Goal: Find contact information: Find contact information

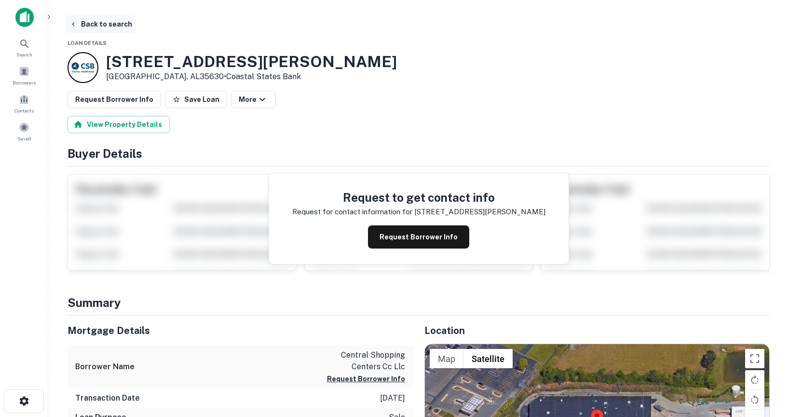
click at [71, 22] on icon "button" at bounding box center [73, 24] width 8 height 8
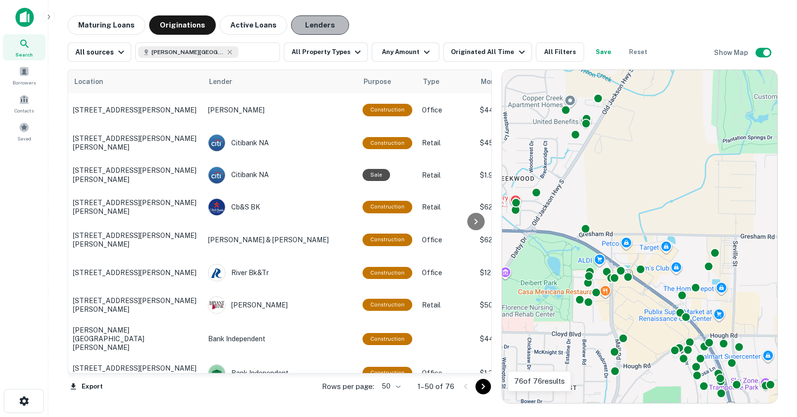
click at [307, 28] on button "Lenders" at bounding box center [320, 24] width 58 height 19
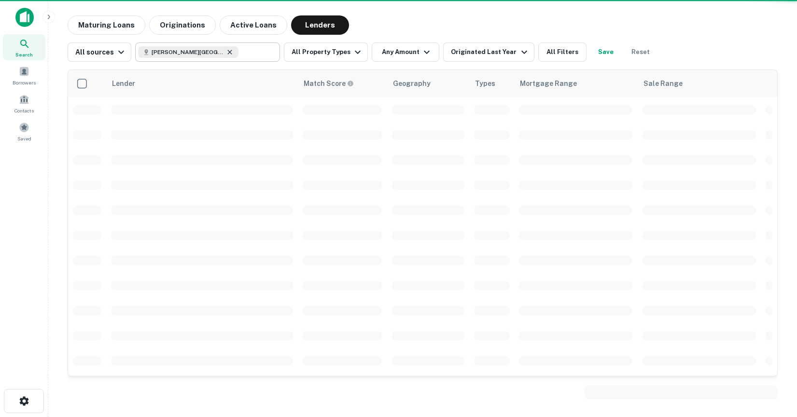
click at [228, 52] on icon at bounding box center [230, 52] width 4 height 4
type input "**********"
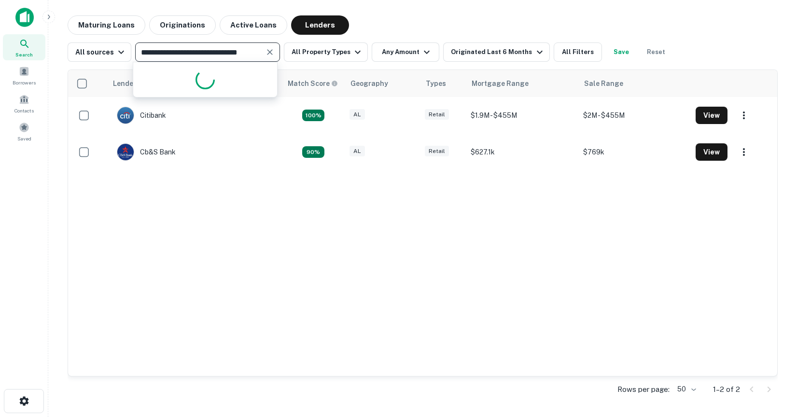
click at [218, 51] on input "**********" at bounding box center [199, 52] width 123 height 14
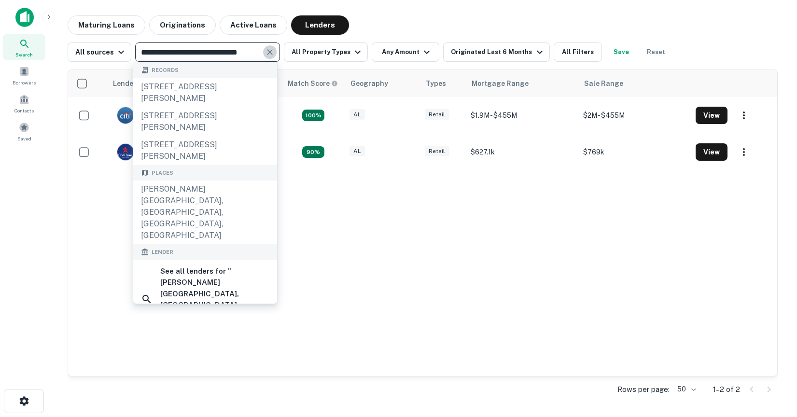
click at [266, 49] on icon "Clear" at bounding box center [270, 52] width 10 height 10
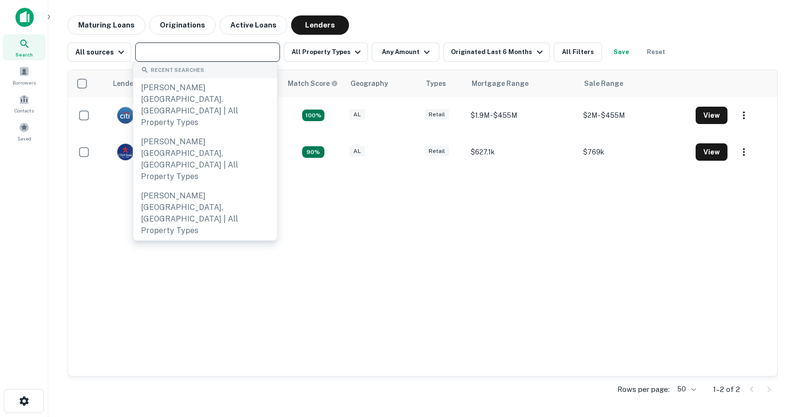
click at [212, 48] on input "text" at bounding box center [207, 52] width 138 height 14
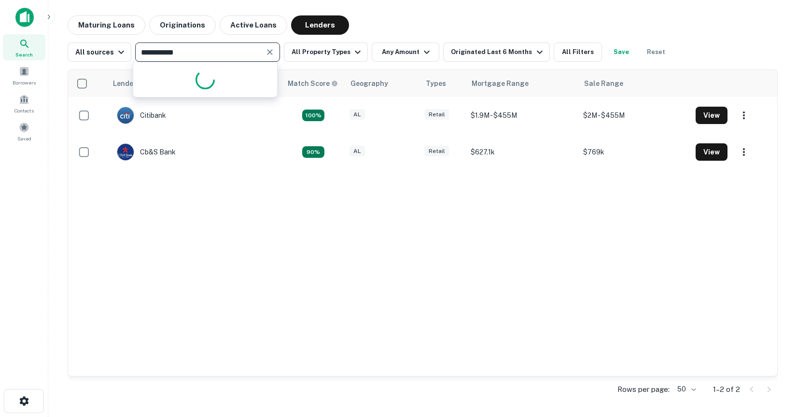
type input "**********"
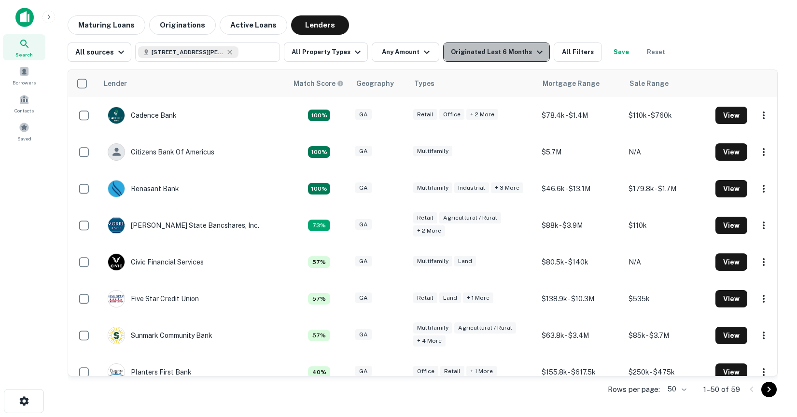
click at [517, 60] on button "Originated Last 6 Months" at bounding box center [496, 51] width 106 height 19
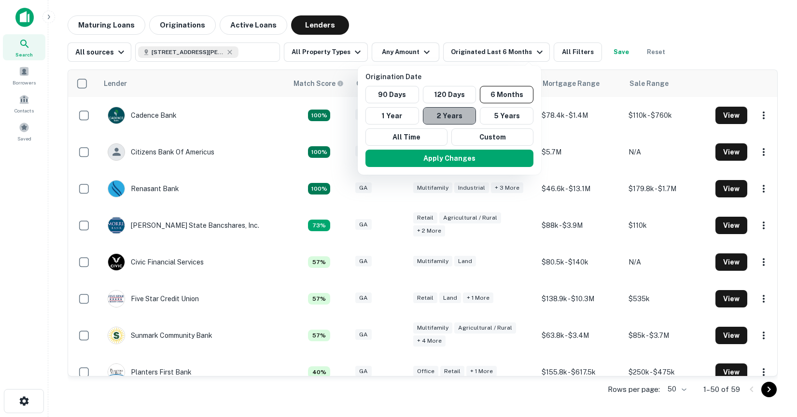
click at [463, 115] on button "2 Years" at bounding box center [450, 115] width 54 height 17
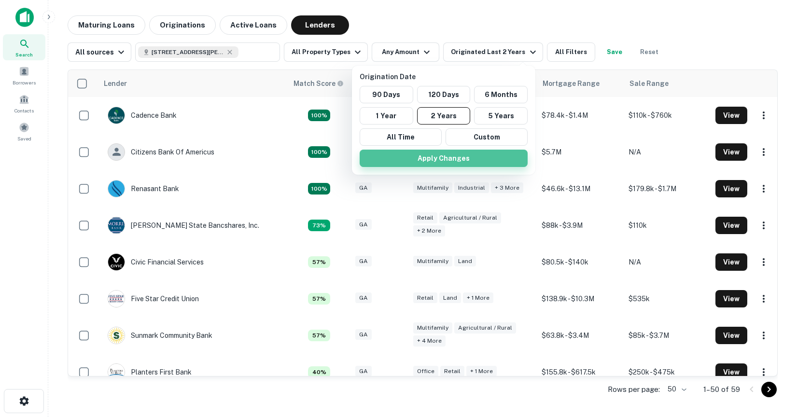
click at [435, 159] on button "Apply Changes" at bounding box center [443, 158] width 168 height 17
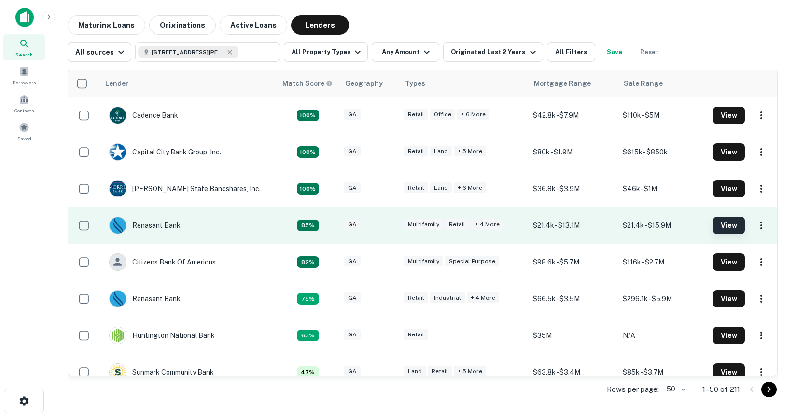
click at [722, 226] on button "View" at bounding box center [729, 225] width 32 height 17
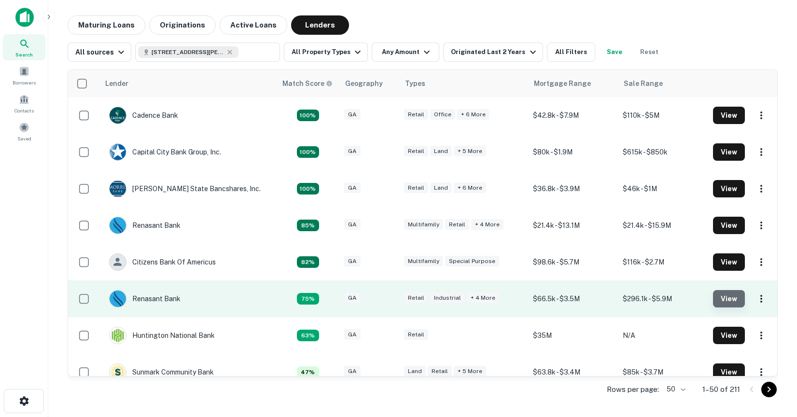
click at [717, 300] on button "View" at bounding box center [729, 298] width 32 height 17
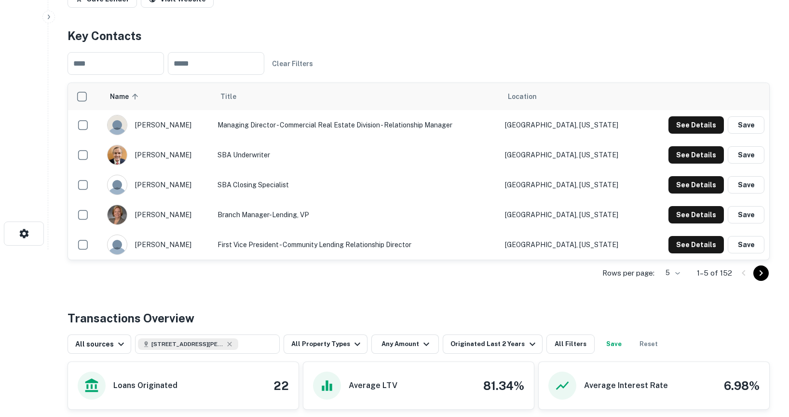
scroll to position [172, 0]
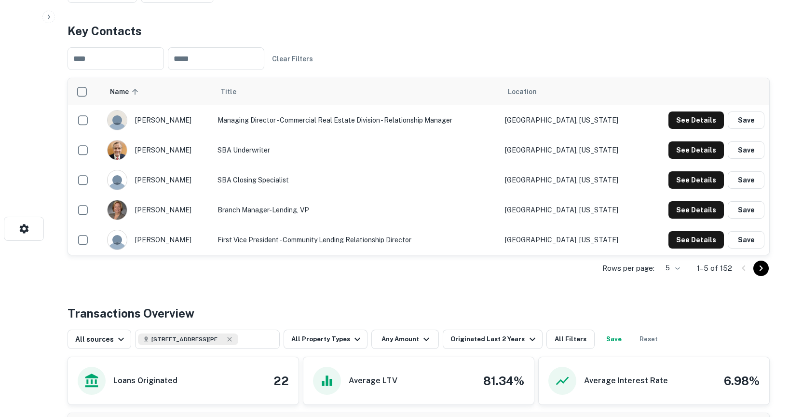
click at [762, 266] on icon "Go to next page" at bounding box center [762, 269] width 12 height 12
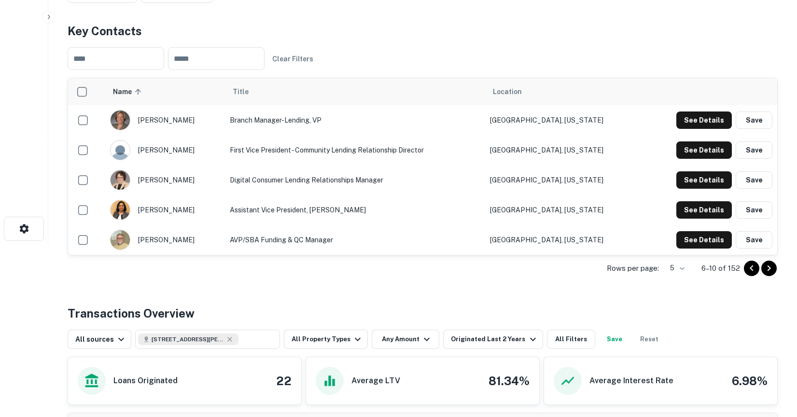
click at [676, 245] on body "Search Borrowers Contacts Saved Back to search Renasant Bank Description Renasa…" at bounding box center [398, 36] width 797 height 417
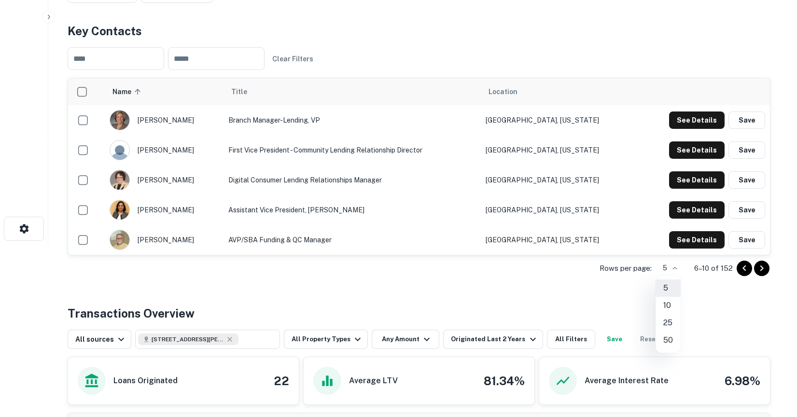
click at [668, 337] on li "50" at bounding box center [667, 340] width 25 height 17
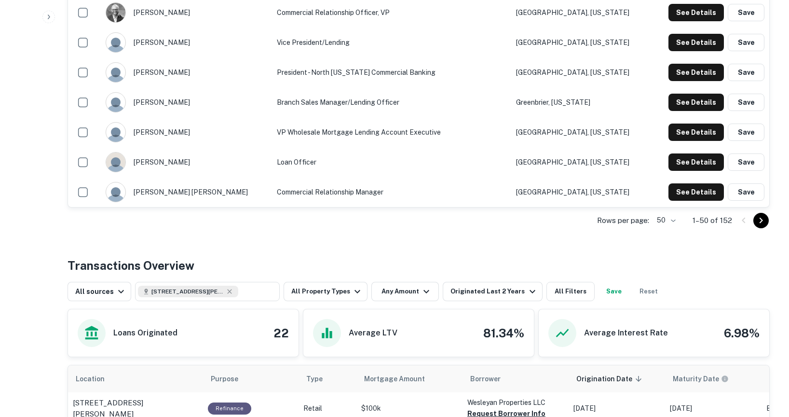
scroll to position [1609, 0]
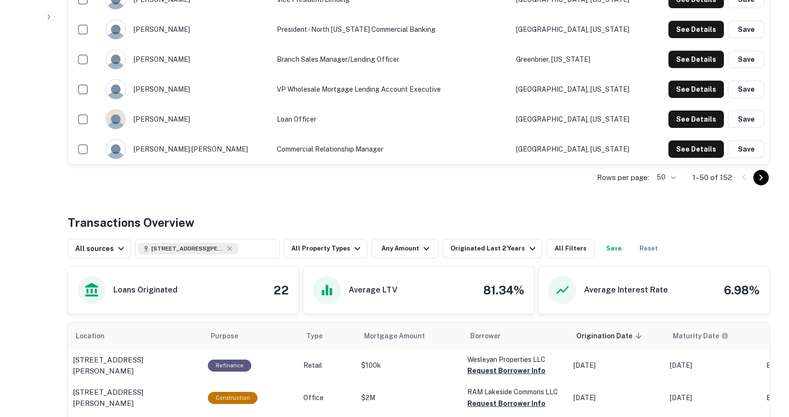
click at [762, 182] on icon "Go to next page" at bounding box center [762, 178] width 12 height 12
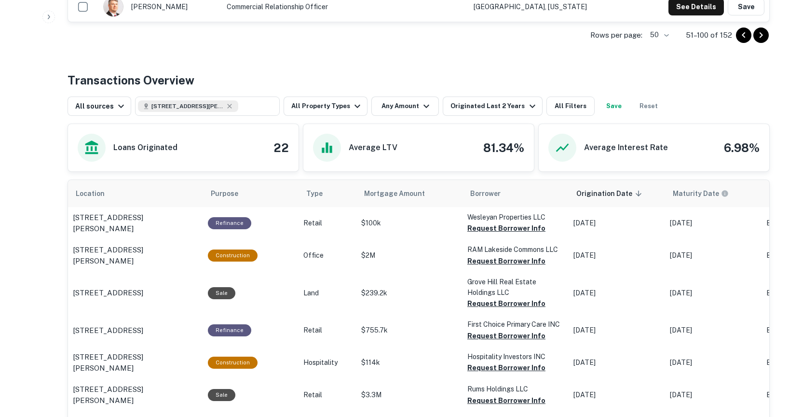
scroll to position [1755, 0]
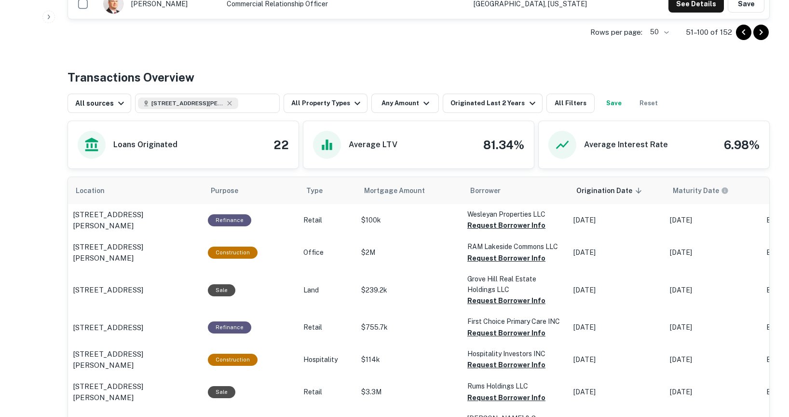
click at [759, 32] on icon "Go to next page" at bounding box center [762, 33] width 12 height 12
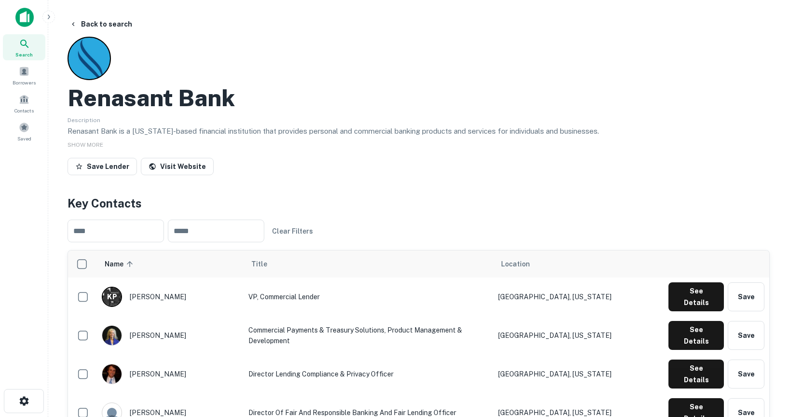
scroll to position [16, 0]
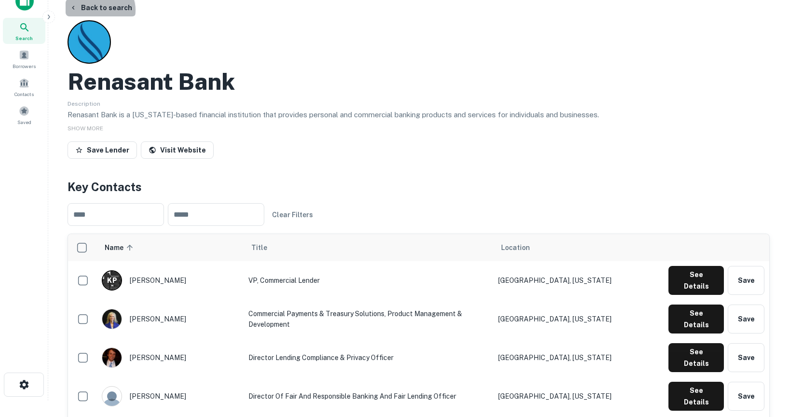
click at [99, 10] on button "Back to search" at bounding box center [101, 7] width 70 height 17
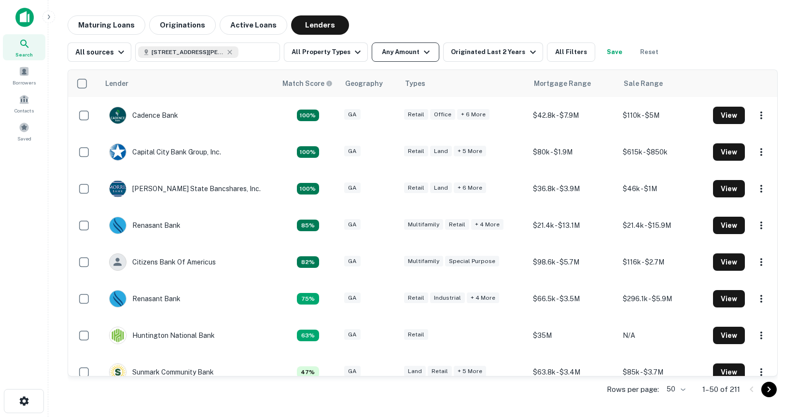
click at [413, 49] on button "Any Amount" at bounding box center [406, 51] width 68 height 19
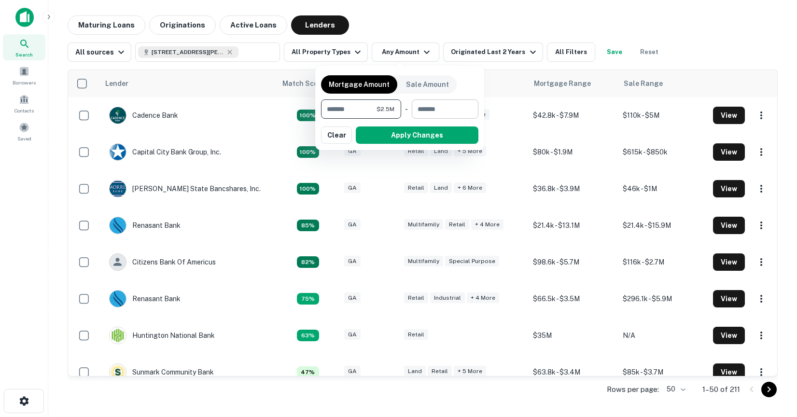
type input "*******"
click at [440, 111] on input "number" at bounding box center [442, 108] width 60 height 19
click at [418, 110] on input "********" at bounding box center [431, 108] width 51 height 19
type input "********"
click at [431, 134] on button "Apply Changes" at bounding box center [417, 134] width 123 height 17
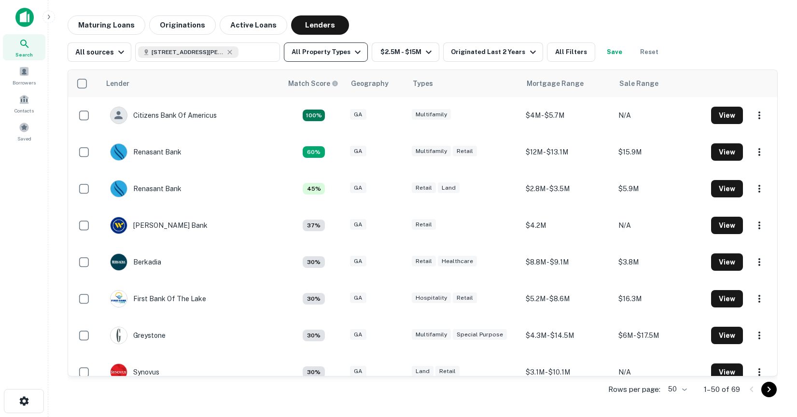
click at [322, 54] on button "All Property Types" at bounding box center [326, 51] width 84 height 19
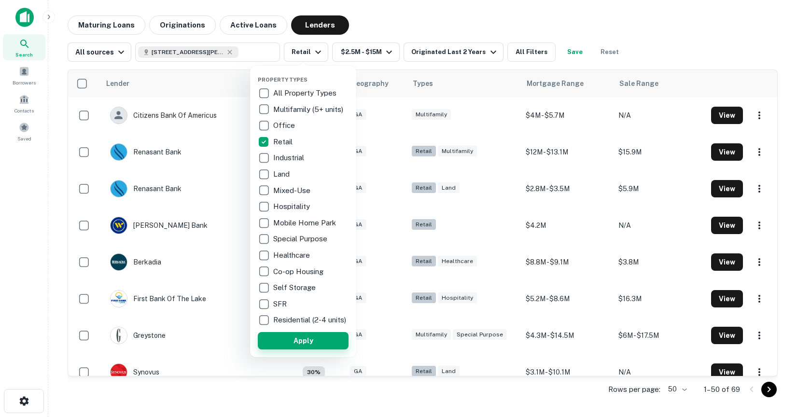
click at [303, 349] on button "Apply" at bounding box center [303, 340] width 91 height 17
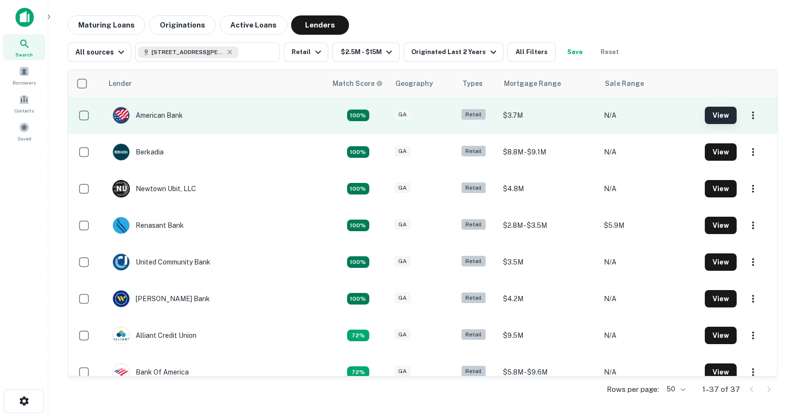
click at [717, 113] on button "View" at bounding box center [721, 115] width 32 height 17
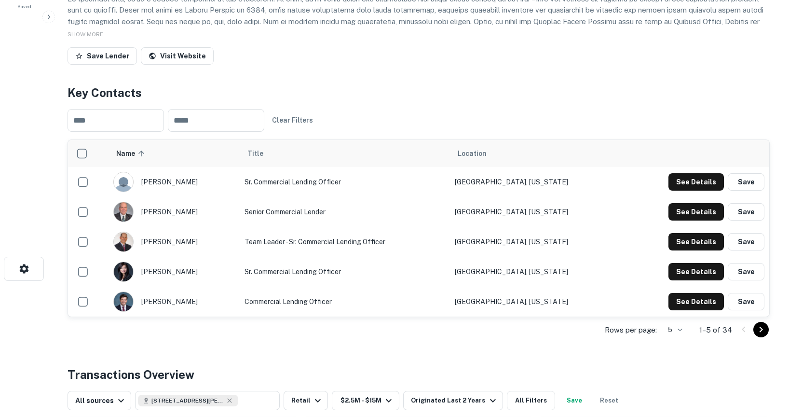
scroll to position [135, 0]
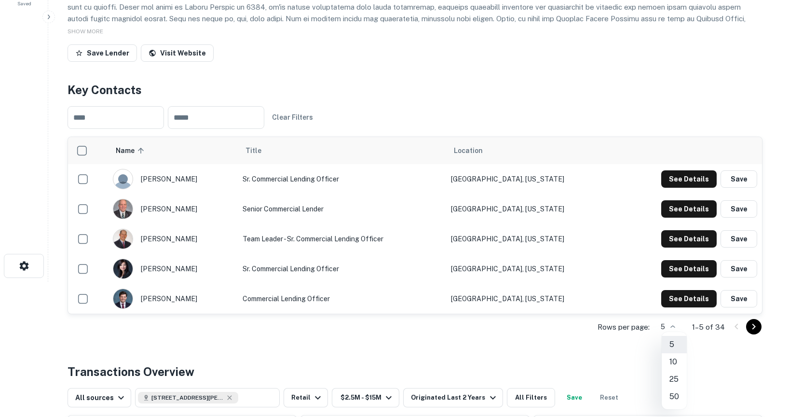
click at [677, 282] on body "Search Borrowers Contacts Saved Back to search American Bank Description SHOW M…" at bounding box center [394, 73] width 789 height 417
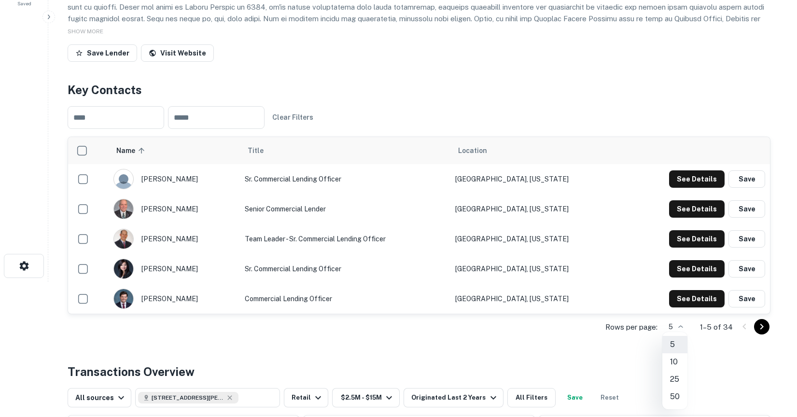
click at [674, 396] on li "50" at bounding box center [674, 396] width 25 height 17
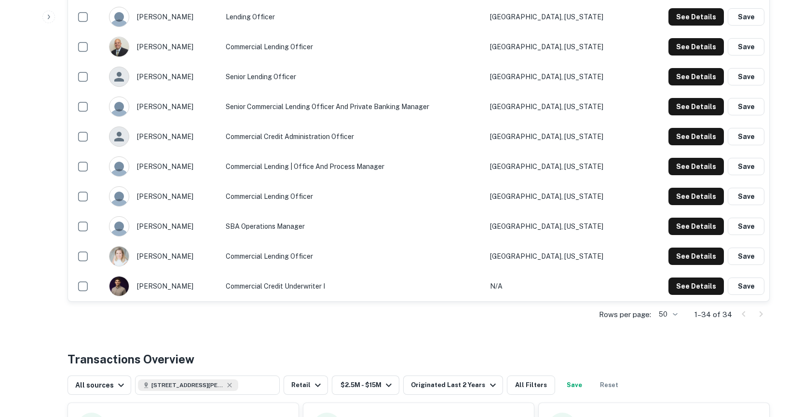
scroll to position [0, 0]
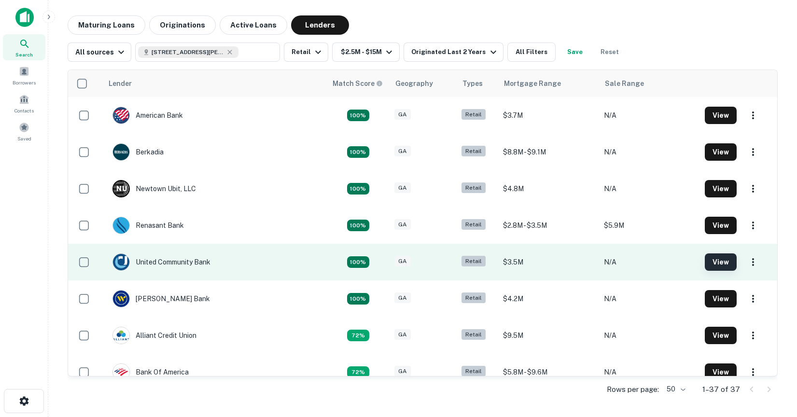
click at [716, 263] on button "View" at bounding box center [721, 261] width 32 height 17
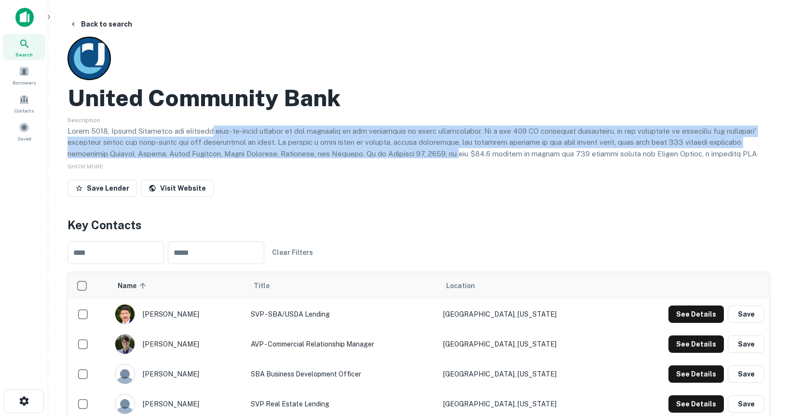
drag, startPoint x: 457, startPoint y: 153, endPoint x: 214, endPoint y: 132, distance: 243.6
click at [214, 132] on p at bounding box center [419, 182] width 703 height 114
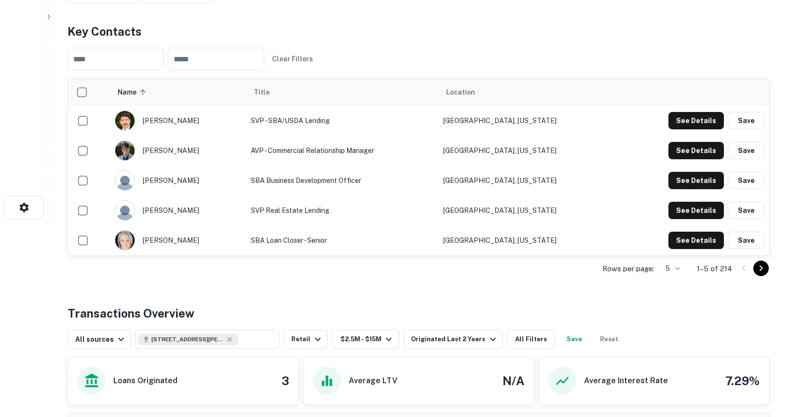
scroll to position [186, 0]
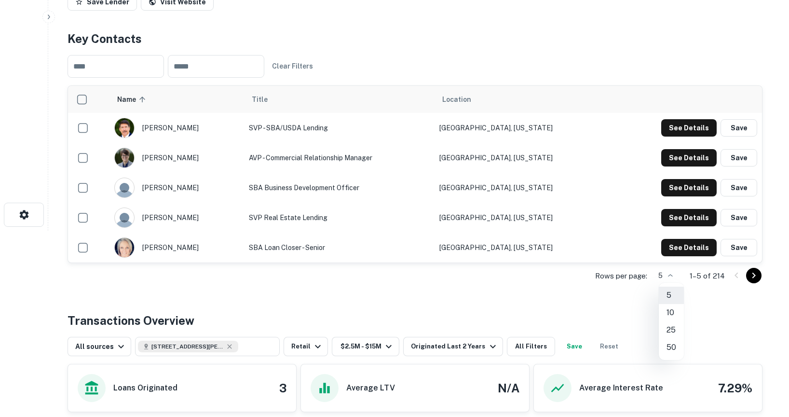
click at [674, 231] on body "Search Borrowers Contacts Saved Back to search United Community Bank Descriptio…" at bounding box center [394, 22] width 789 height 417
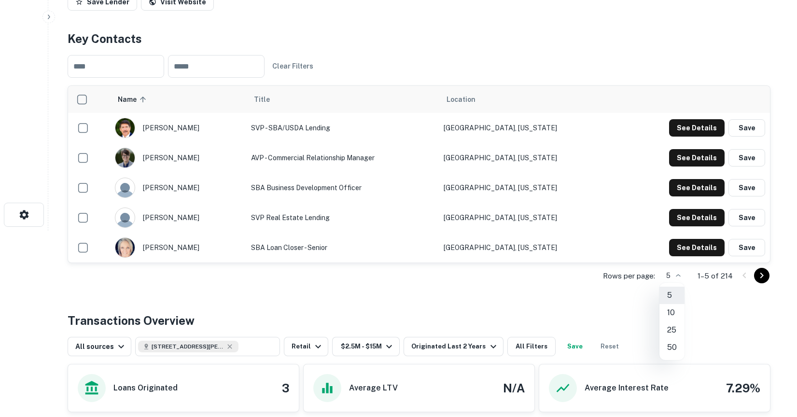
click at [671, 345] on li "50" at bounding box center [671, 347] width 25 height 17
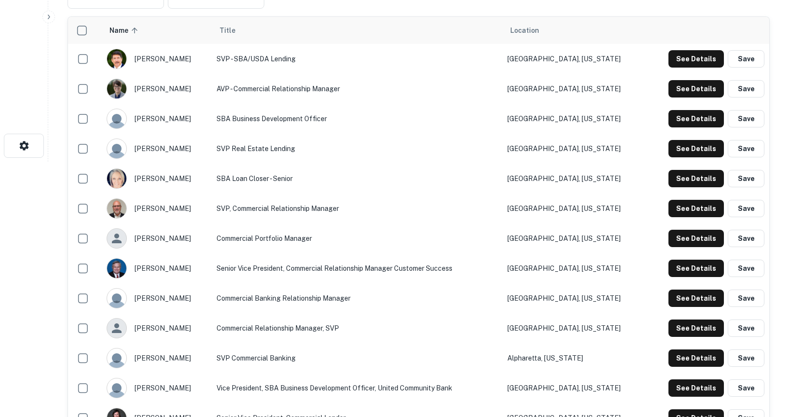
scroll to position [246, 0]
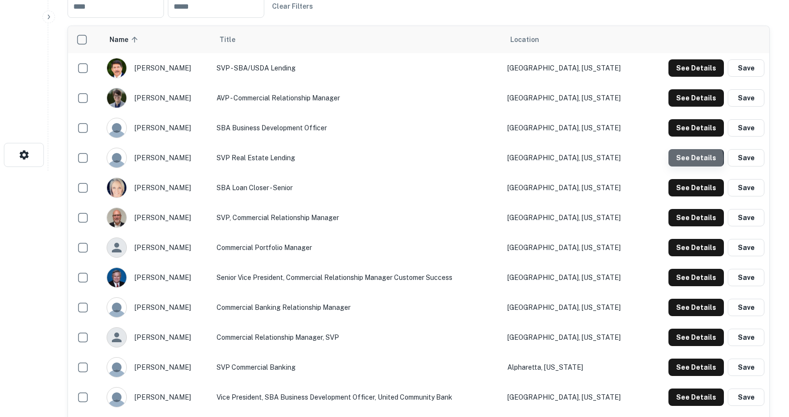
click at [693, 77] on button "See Details" at bounding box center [696, 67] width 55 height 17
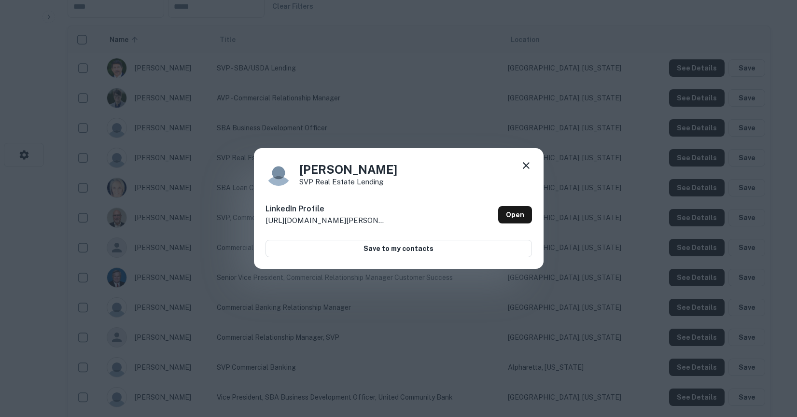
click at [523, 167] on icon at bounding box center [526, 166] width 12 height 12
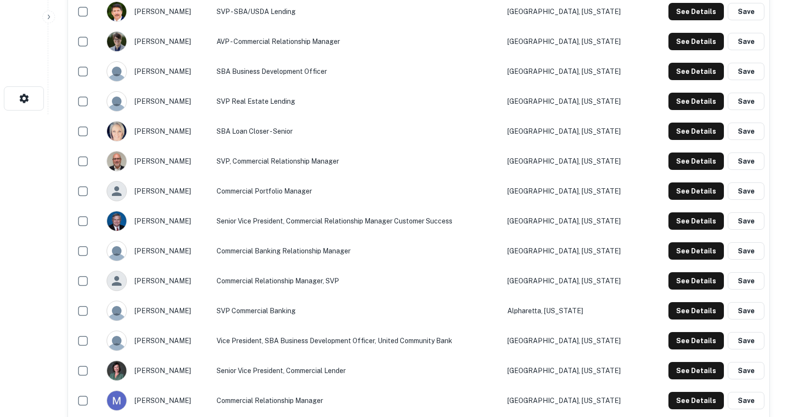
scroll to position [302, 0]
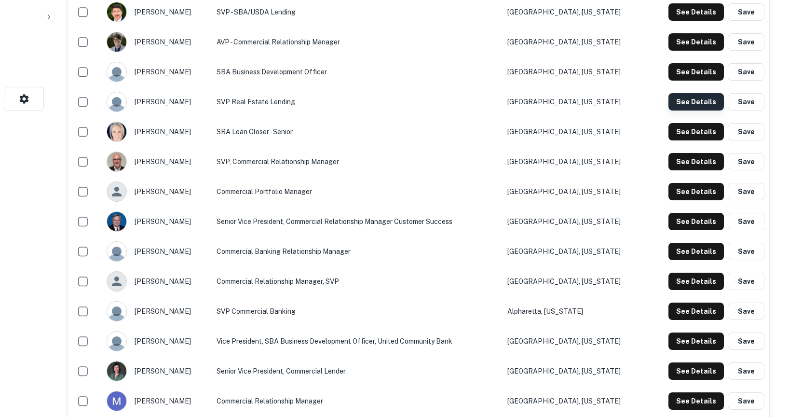
click at [695, 21] on button "See Details" at bounding box center [696, 11] width 55 height 17
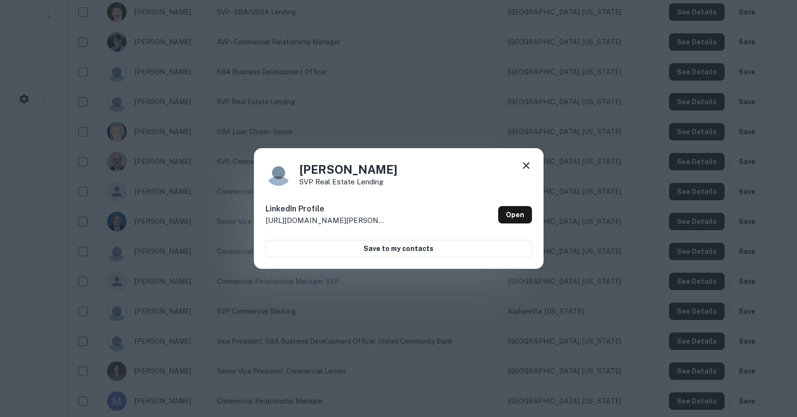
click at [529, 165] on icon at bounding box center [526, 166] width 12 height 12
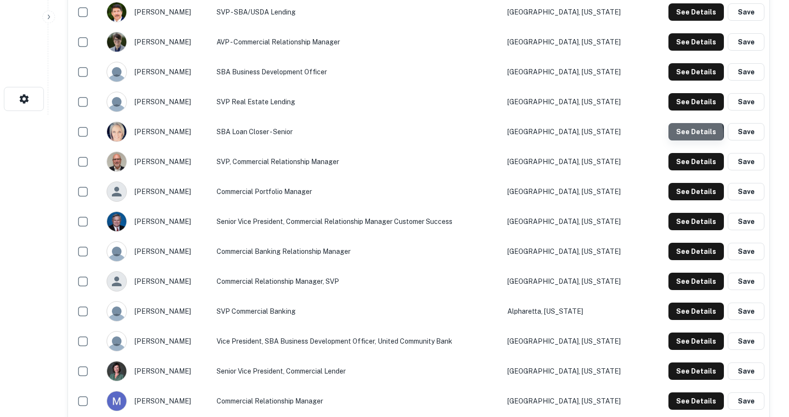
click at [684, 21] on button "See Details" at bounding box center [696, 11] width 55 height 17
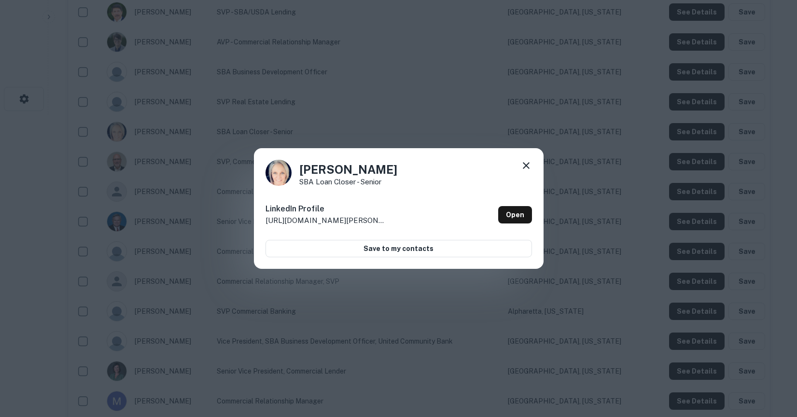
click at [526, 166] on icon at bounding box center [526, 165] width 7 height 7
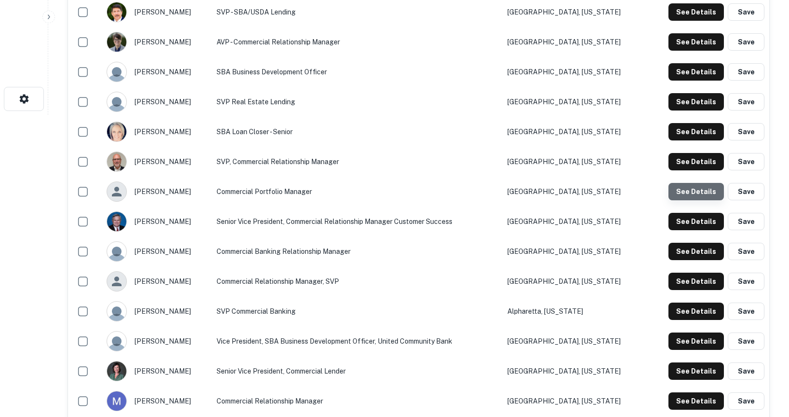
click at [703, 21] on button "See Details" at bounding box center [696, 11] width 55 height 17
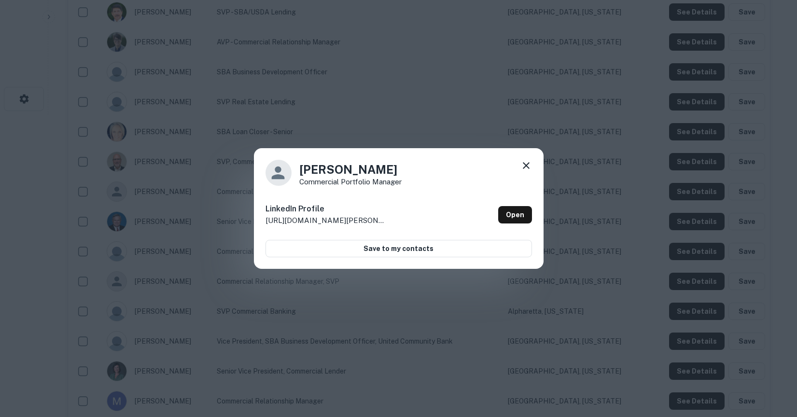
click at [527, 163] on icon at bounding box center [526, 166] width 12 height 12
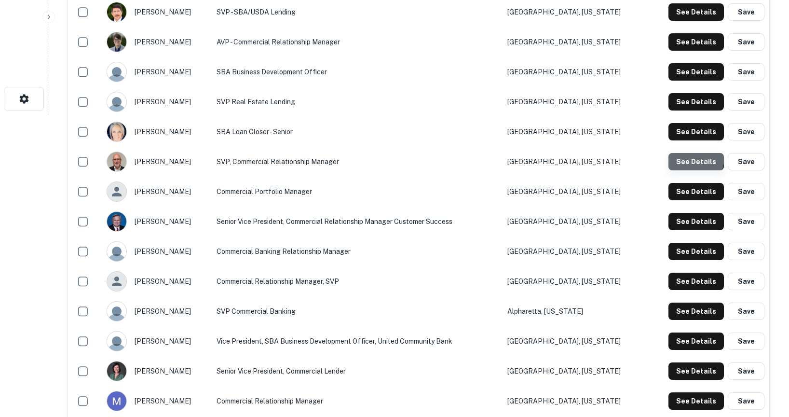
click at [691, 21] on button "See Details" at bounding box center [696, 11] width 55 height 17
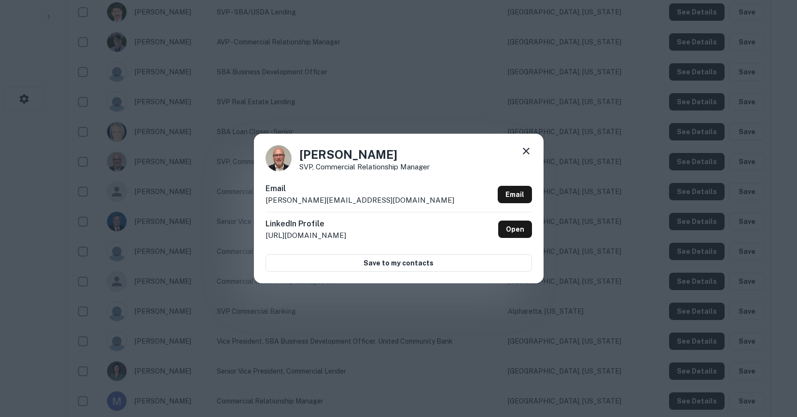
click at [528, 156] on icon at bounding box center [526, 151] width 12 height 12
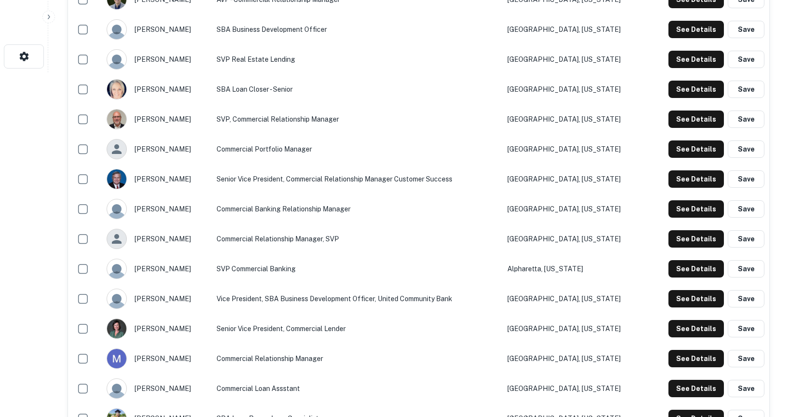
scroll to position [349, 0]
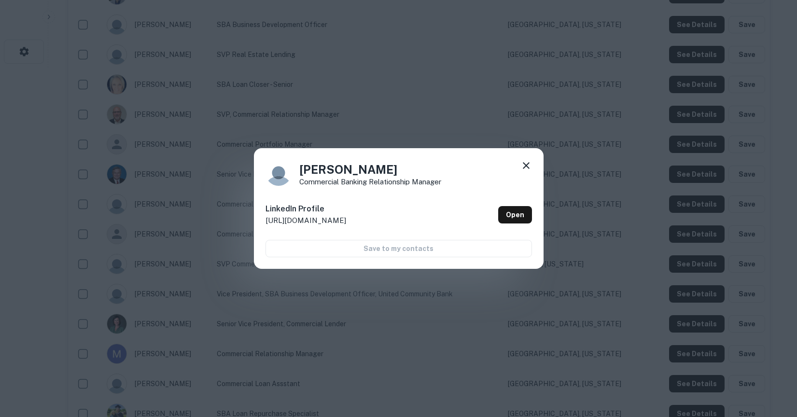
click at [521, 167] on icon at bounding box center [526, 166] width 12 height 12
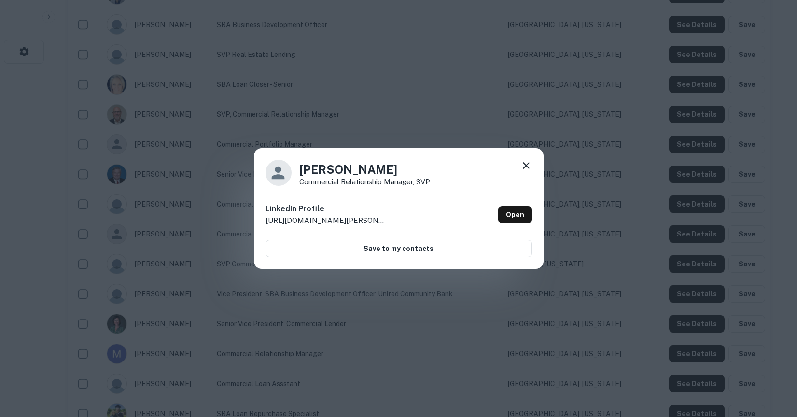
click at [530, 168] on icon at bounding box center [526, 166] width 12 height 12
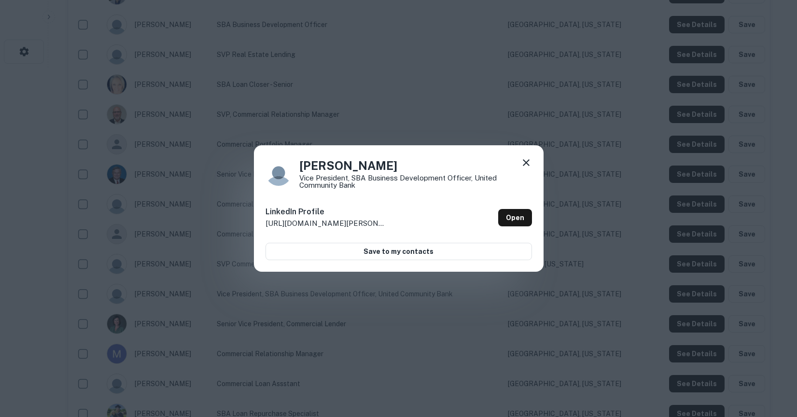
click at [522, 159] on icon at bounding box center [526, 163] width 12 height 12
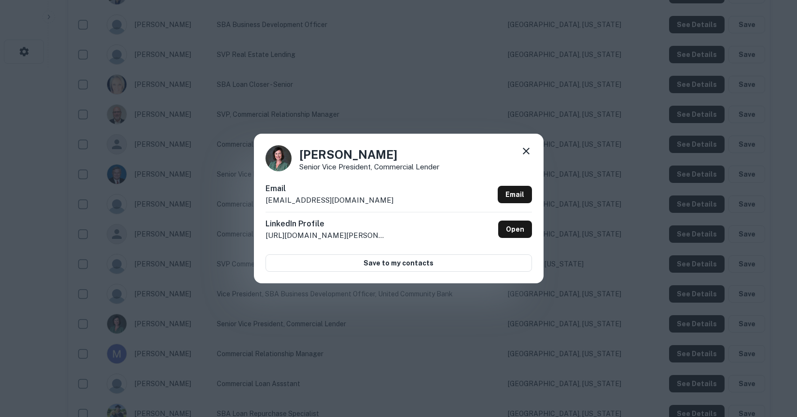
click at [521, 153] on icon at bounding box center [526, 151] width 12 height 12
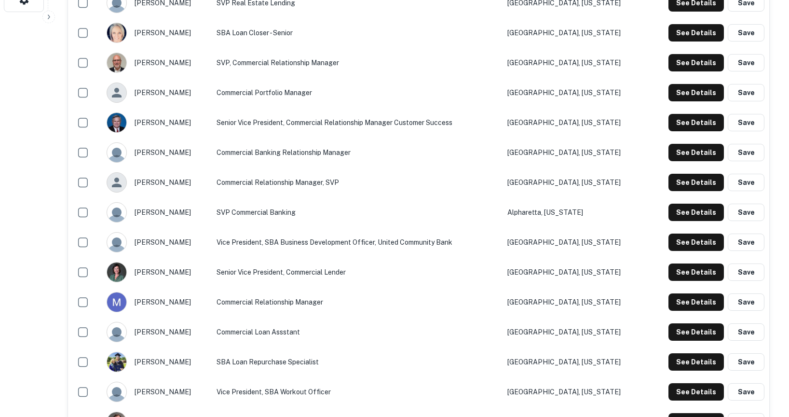
scroll to position [404, 0]
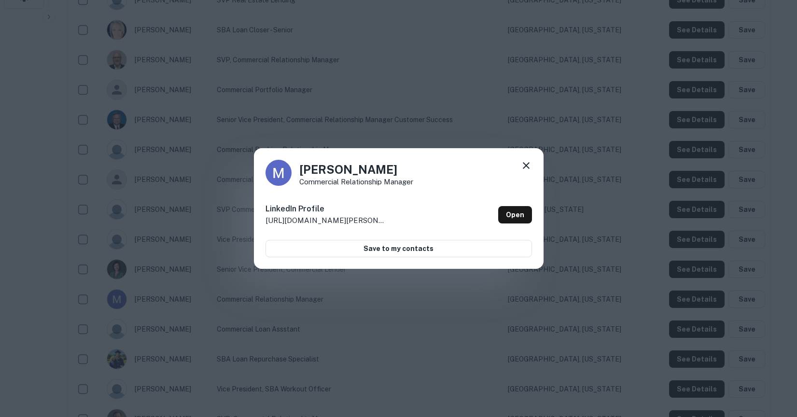
click at [521, 168] on icon at bounding box center [526, 166] width 12 height 12
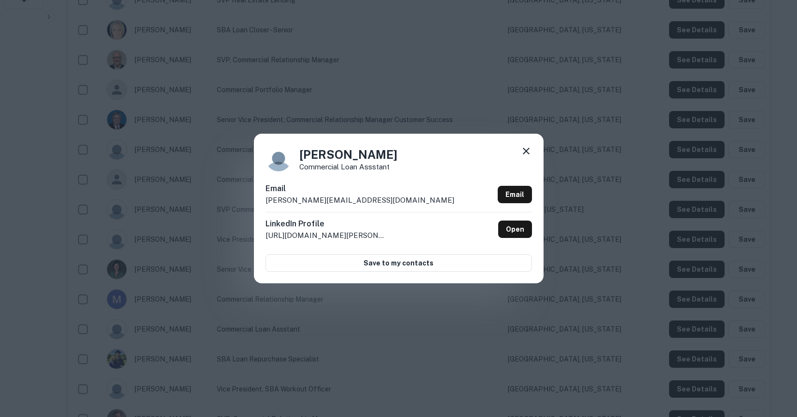
click at [529, 153] on icon at bounding box center [526, 151] width 12 height 12
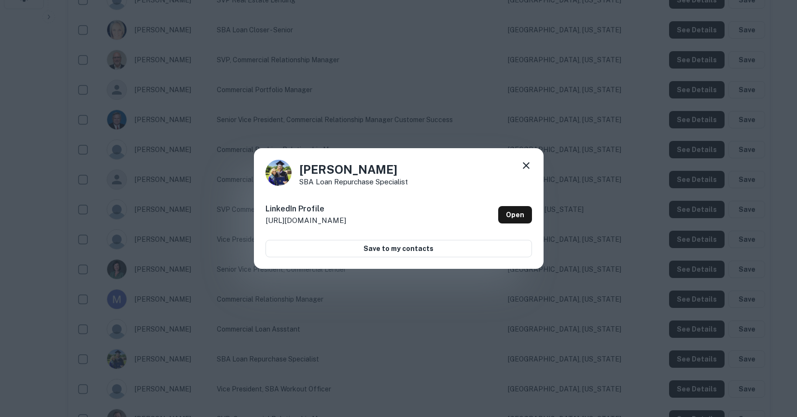
click at [524, 168] on icon at bounding box center [526, 166] width 12 height 12
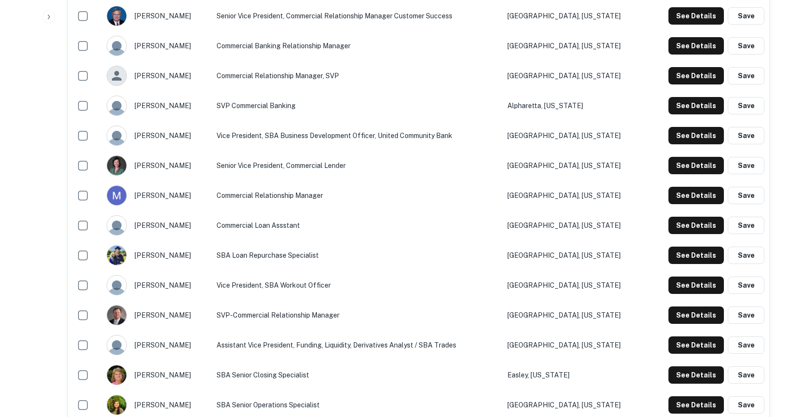
scroll to position [509, 0]
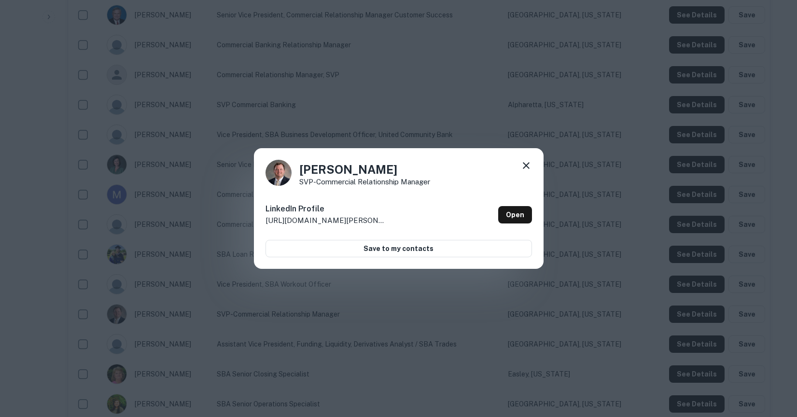
click at [530, 170] on icon at bounding box center [526, 166] width 12 height 12
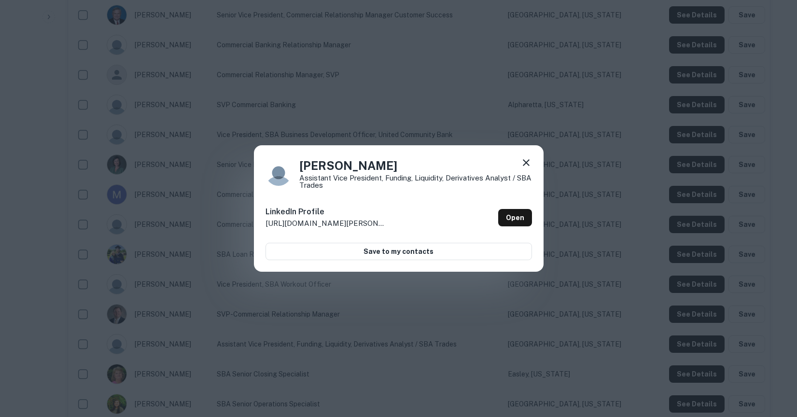
click at [519, 157] on h4 "[PERSON_NAME]" at bounding box center [415, 165] width 233 height 17
click at [525, 166] on icon at bounding box center [526, 163] width 12 height 12
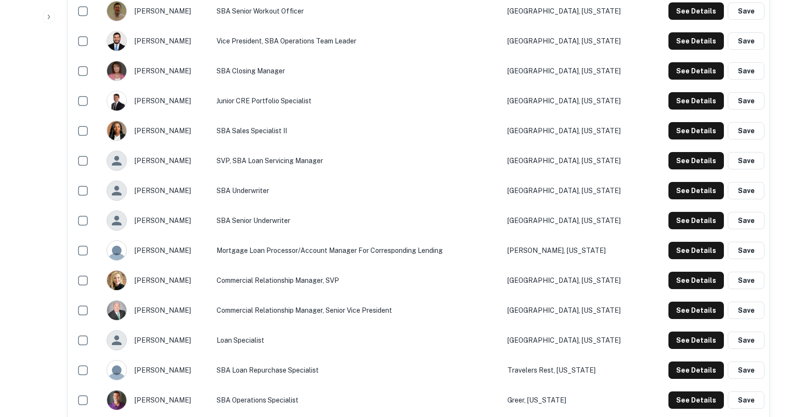
scroll to position [979, 0]
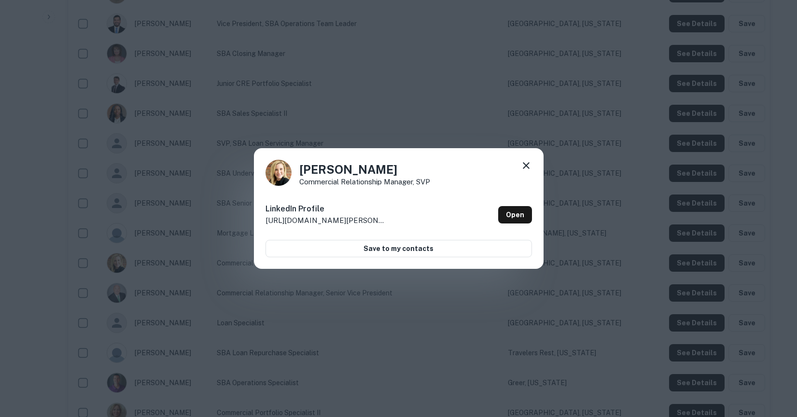
click at [529, 162] on icon at bounding box center [526, 166] width 12 height 12
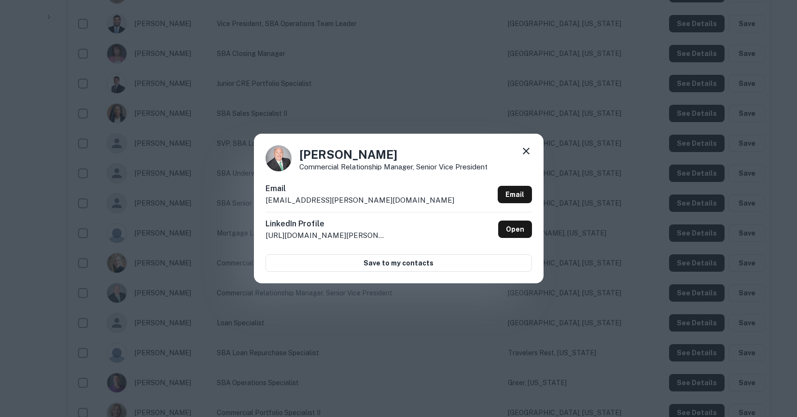
click at [524, 152] on icon at bounding box center [526, 151] width 7 height 7
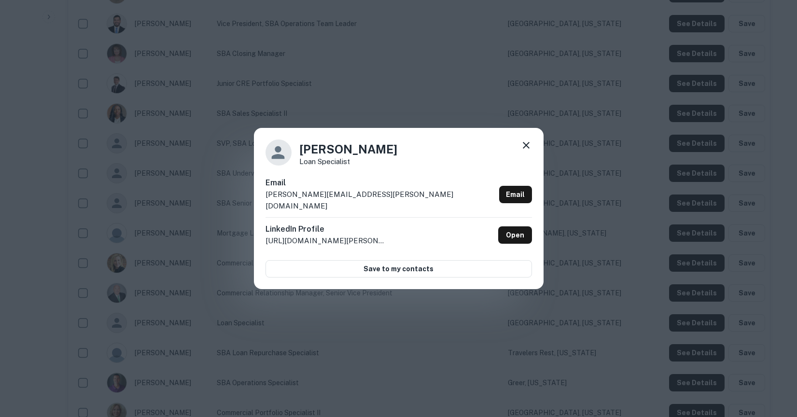
click at [525, 151] on icon at bounding box center [526, 145] width 12 height 12
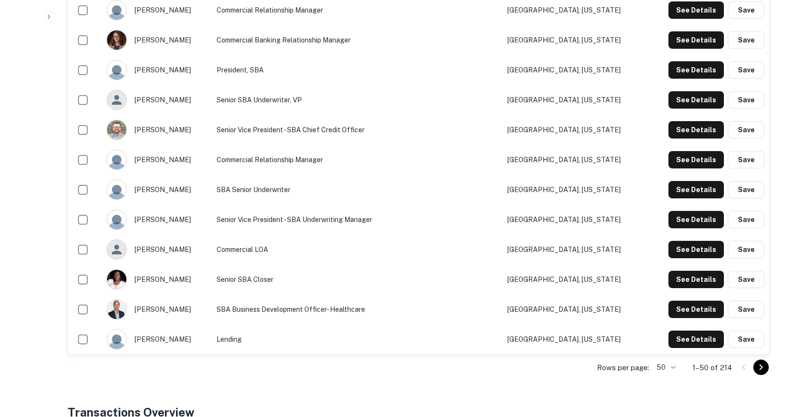
scroll to position [1454, 0]
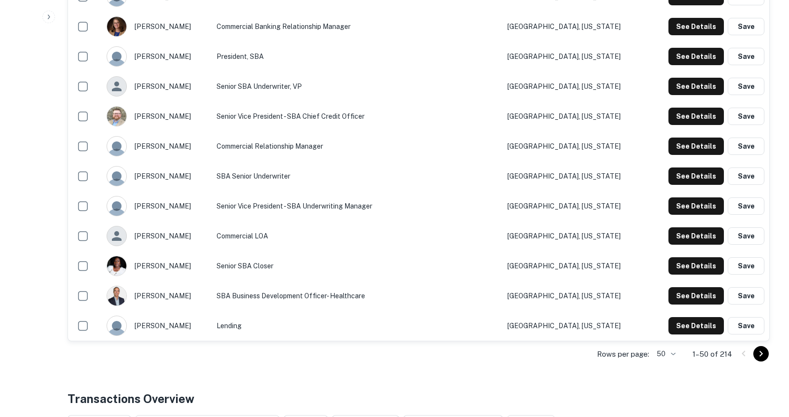
click at [762, 361] on button "Go to next page" at bounding box center [761, 353] width 15 height 15
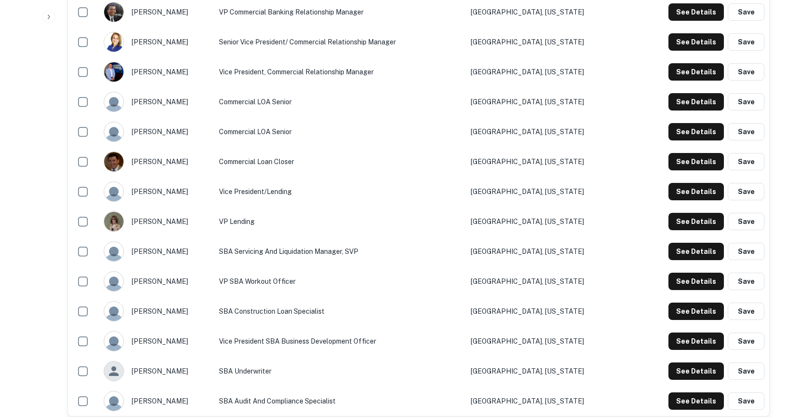
scroll to position [1551, 0]
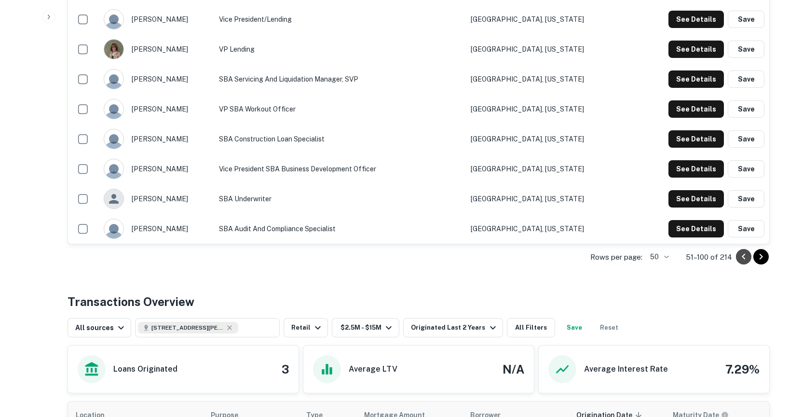
click at [741, 257] on icon "Go to previous page" at bounding box center [744, 257] width 12 height 12
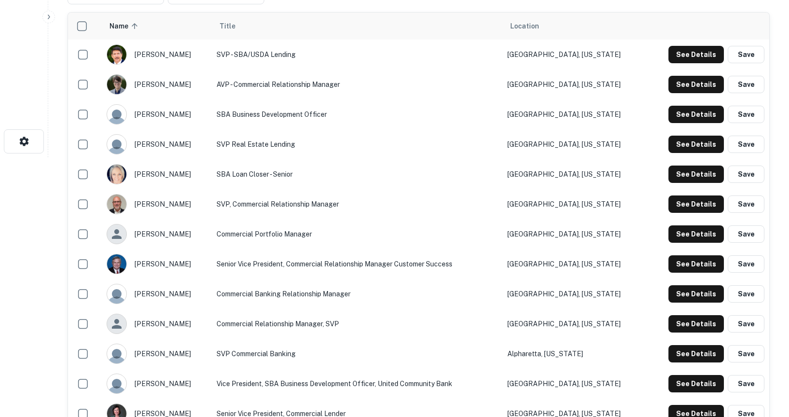
scroll to position [263, 0]
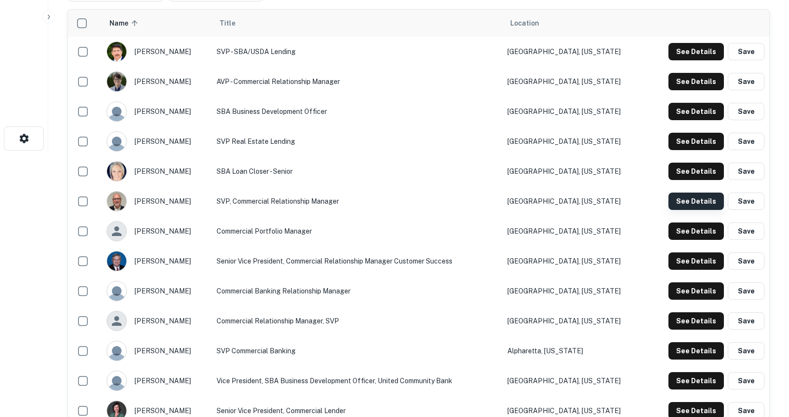
click at [693, 60] on button "See Details" at bounding box center [696, 51] width 55 height 17
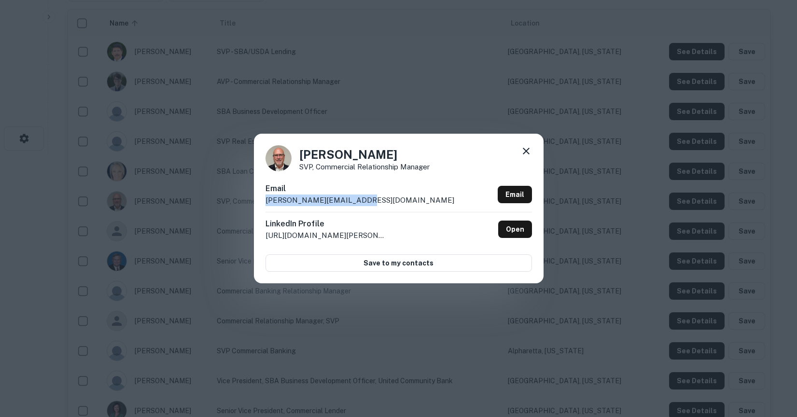
drag, startPoint x: 357, startPoint y: 201, endPoint x: 265, endPoint y: 202, distance: 91.7
click at [265, 202] on div "Email [PERSON_NAME][EMAIL_ADDRESS][DOMAIN_NAME] Email" at bounding box center [398, 197] width 266 height 29
copy p "[PERSON_NAME][EMAIL_ADDRESS][DOMAIN_NAME]"
click at [528, 152] on icon at bounding box center [526, 151] width 12 height 12
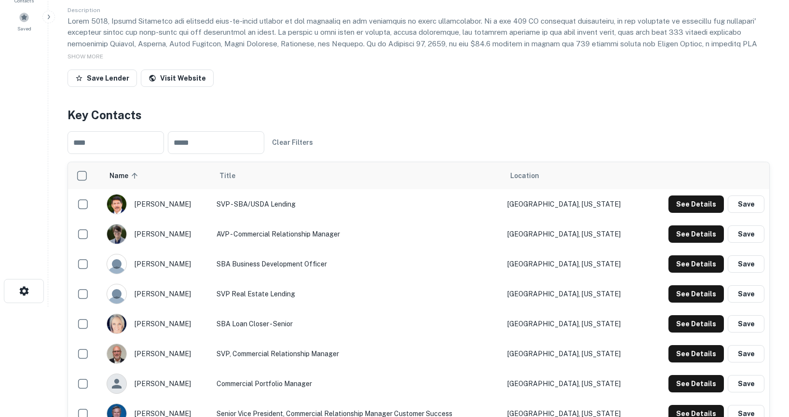
scroll to position [98, 0]
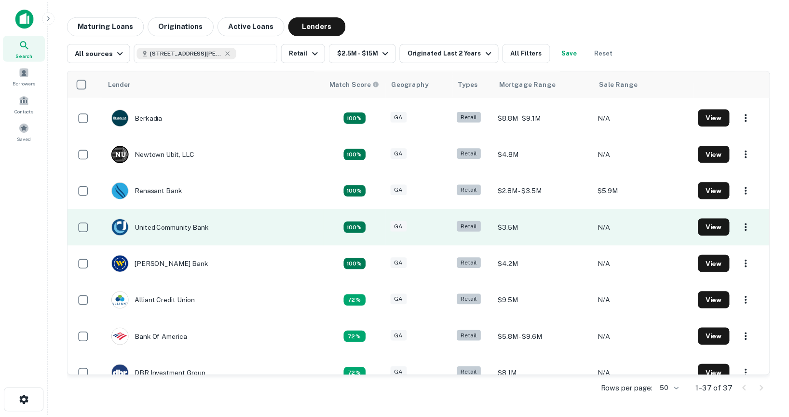
scroll to position [34, 0]
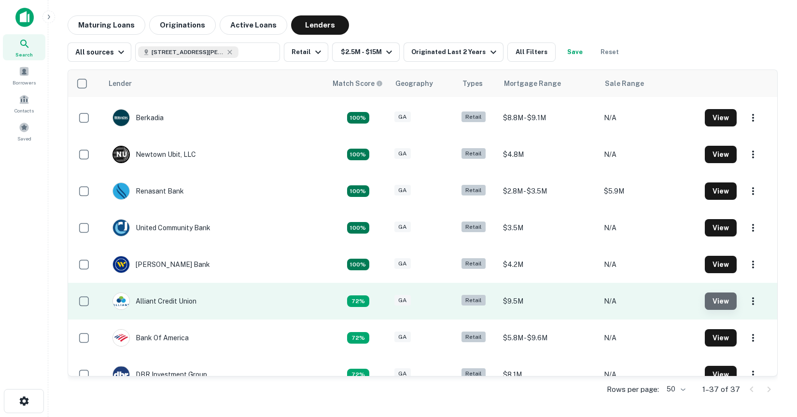
click at [719, 303] on button "View" at bounding box center [721, 300] width 32 height 17
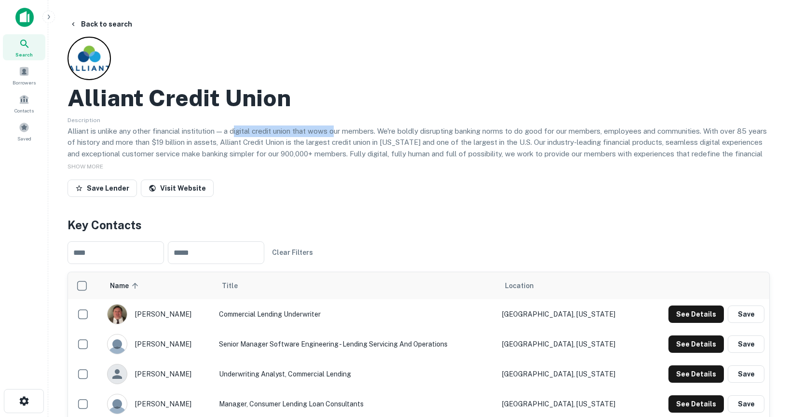
drag, startPoint x: 237, startPoint y: 131, endPoint x: 336, endPoint y: 131, distance: 98.4
click at [336, 131] on p "Alliant is unlike any other financial institution — a digital credit union that…" at bounding box center [419, 147] width 703 height 45
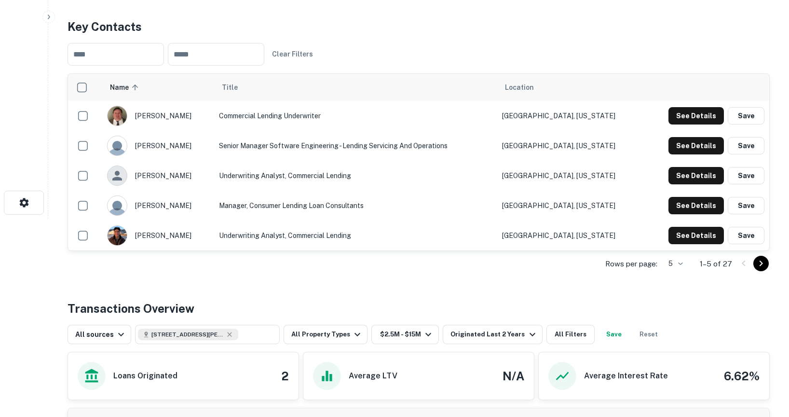
scroll to position [213, 0]
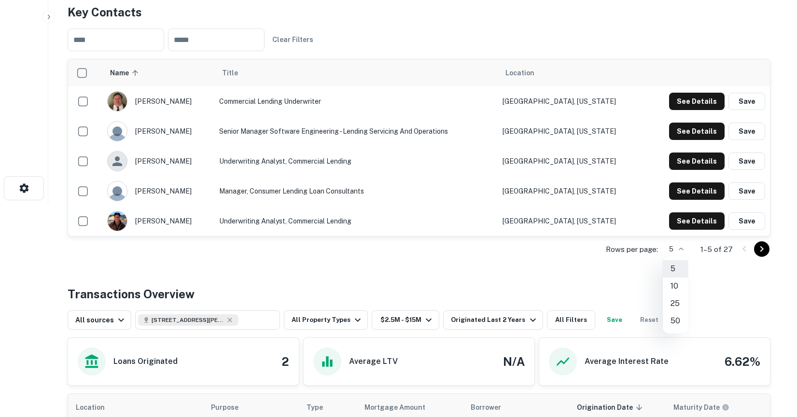
click at [672, 323] on li "50" at bounding box center [675, 320] width 25 height 17
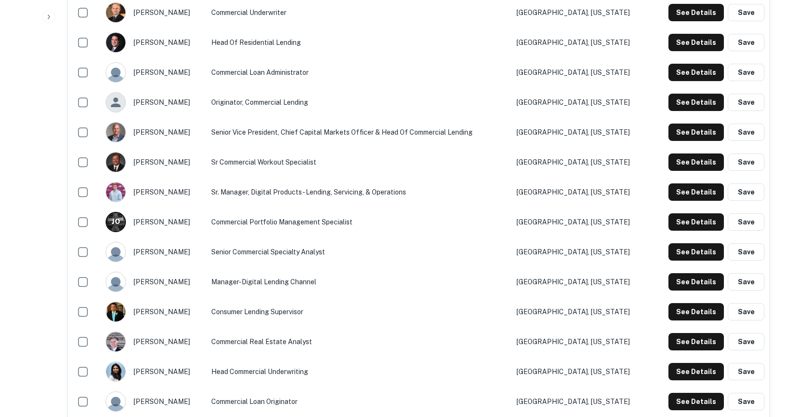
scroll to position [539, 0]
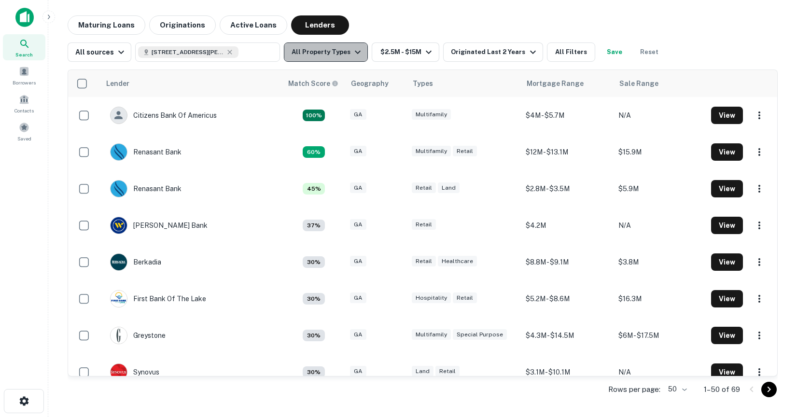
click at [345, 47] on button "All Property Types" at bounding box center [326, 51] width 84 height 19
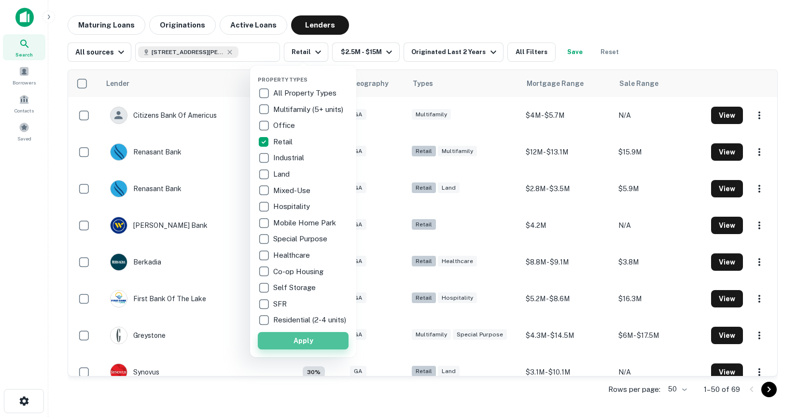
click at [314, 345] on button "Apply" at bounding box center [303, 340] width 91 height 17
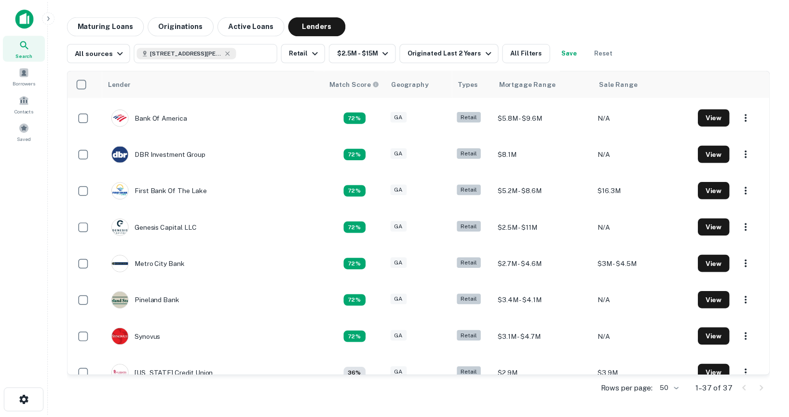
scroll to position [256, 0]
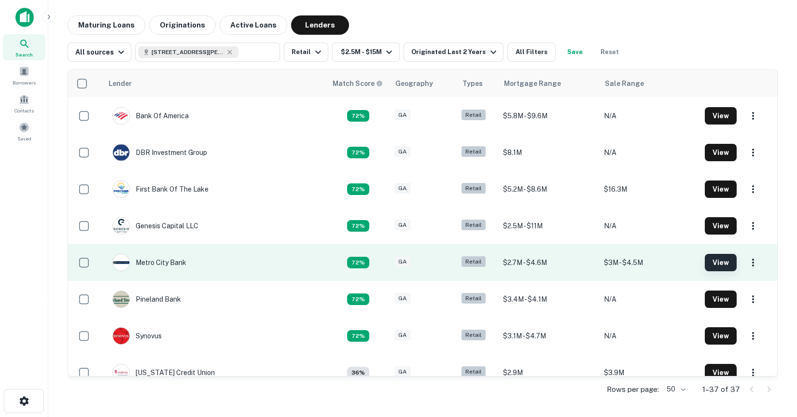
click at [716, 264] on button "View" at bounding box center [721, 262] width 32 height 17
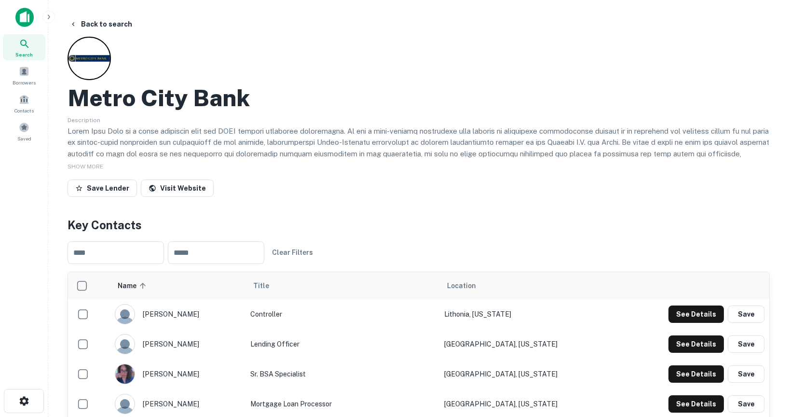
drag, startPoint x: 269, startPoint y: 139, endPoint x: 513, endPoint y: 148, distance: 244.3
click at [513, 148] on p at bounding box center [419, 159] width 703 height 68
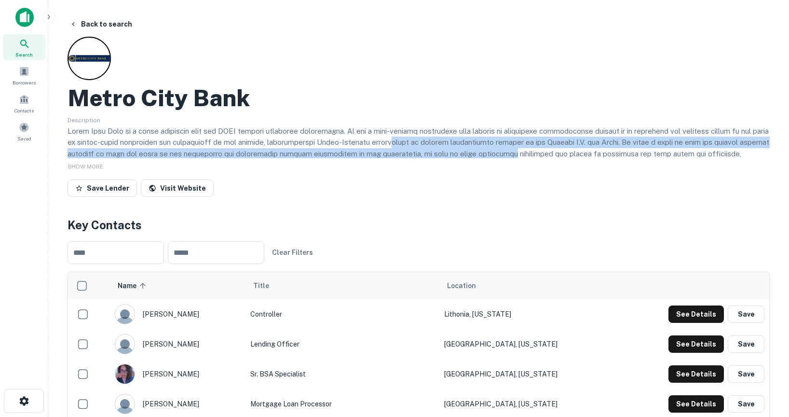
drag, startPoint x: 521, startPoint y: 153, endPoint x: 401, endPoint y: 146, distance: 119.9
click at [401, 146] on p at bounding box center [419, 159] width 703 height 68
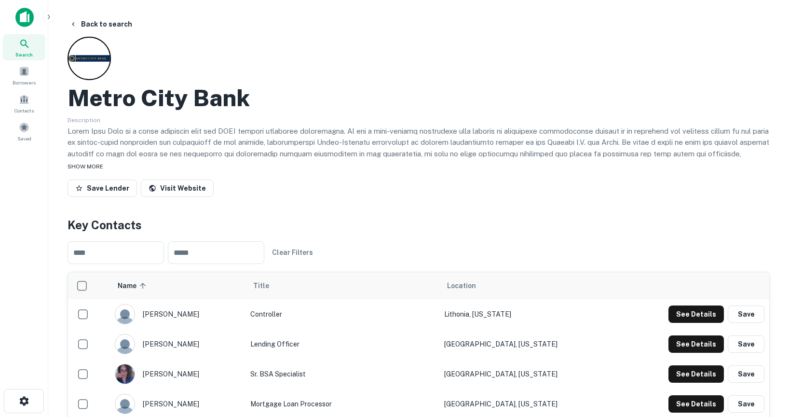
click at [90, 166] on span "SHOW MORE" at bounding box center [86, 166] width 36 height 7
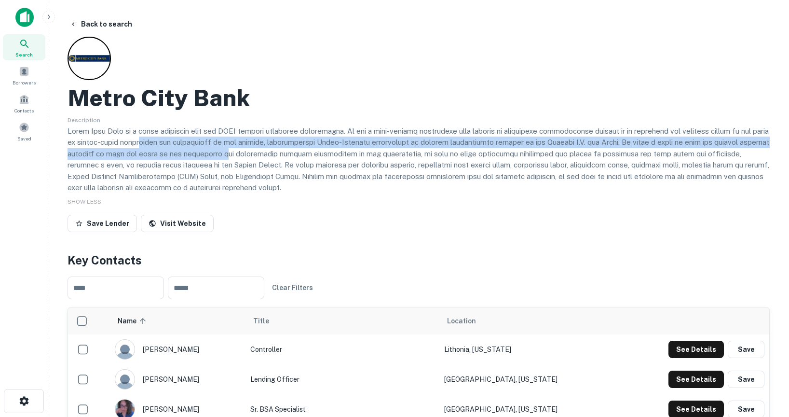
drag, startPoint x: 145, startPoint y: 143, endPoint x: 254, endPoint y: 154, distance: 109.6
click at [254, 154] on p at bounding box center [419, 159] width 703 height 68
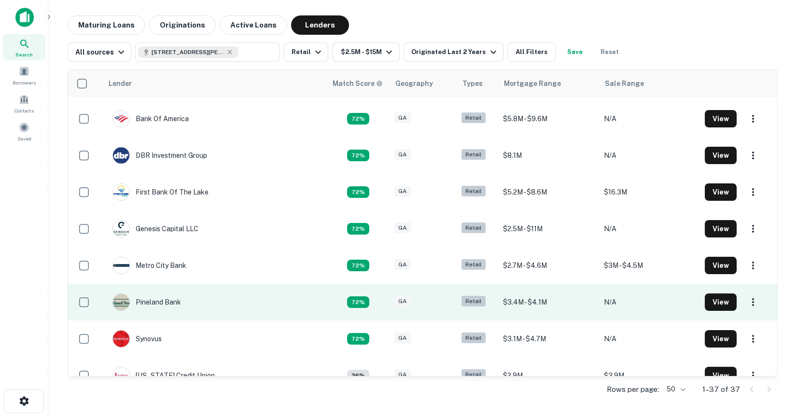
scroll to position [255, 0]
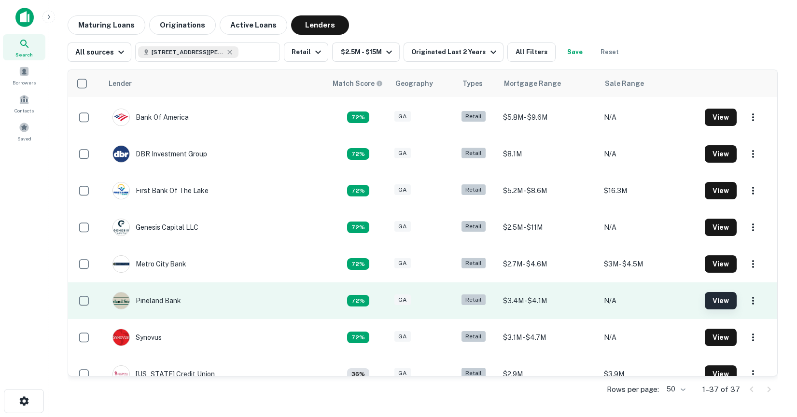
click at [715, 303] on button "View" at bounding box center [721, 300] width 32 height 17
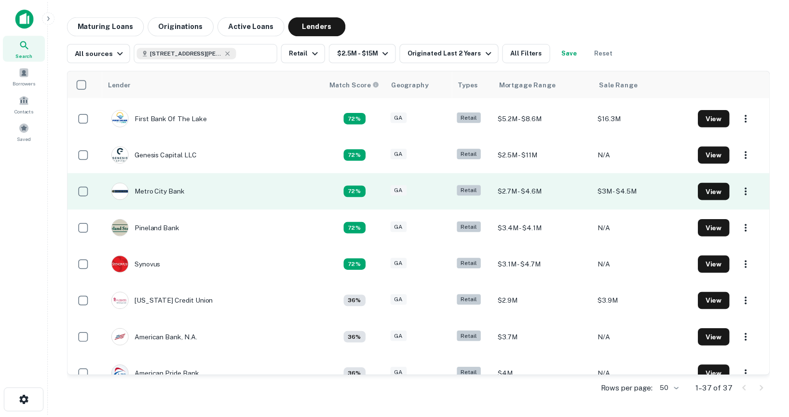
scroll to position [329, 0]
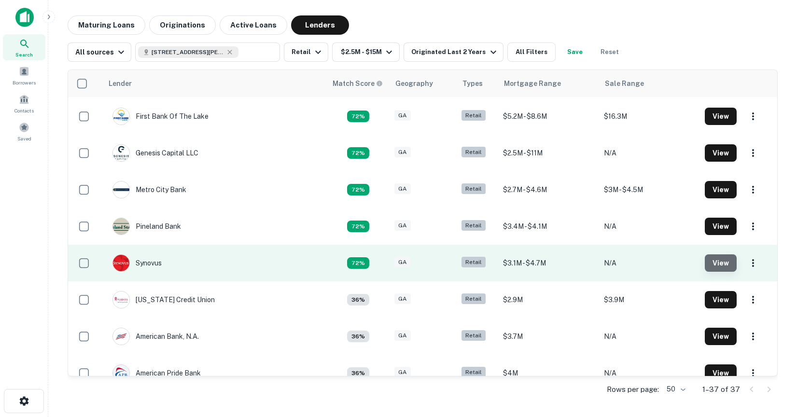
click at [713, 263] on button "View" at bounding box center [721, 262] width 32 height 17
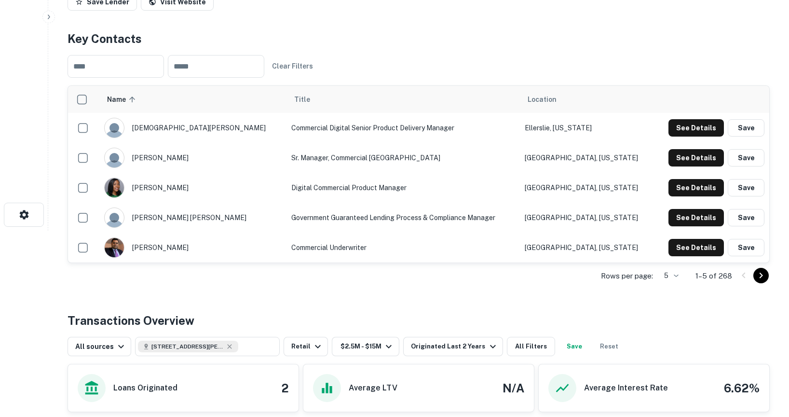
scroll to position [192, 0]
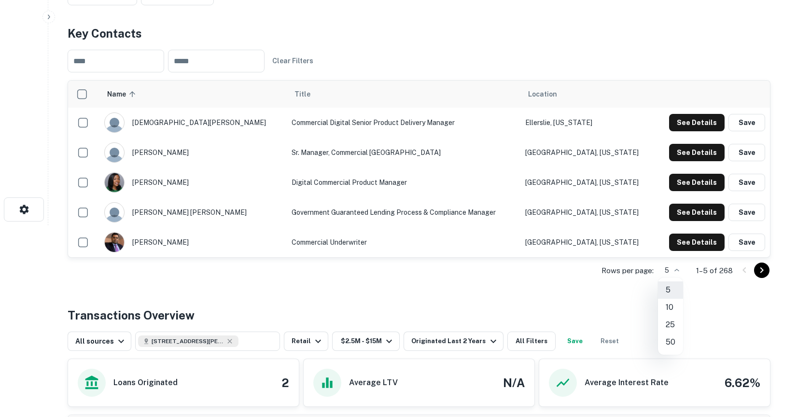
click at [677, 225] on body "Search Borrowers Contacts Saved Back to search Synovus Description Synovus is a…" at bounding box center [398, 16] width 797 height 417
click at [669, 340] on li "50" at bounding box center [670, 341] width 25 height 17
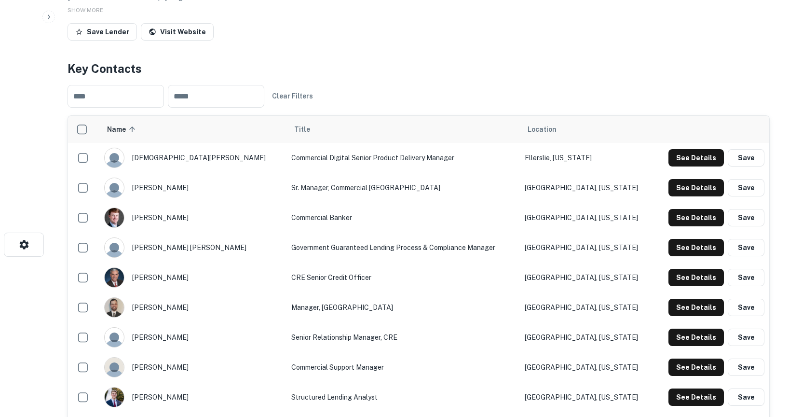
scroll to position [155, 0]
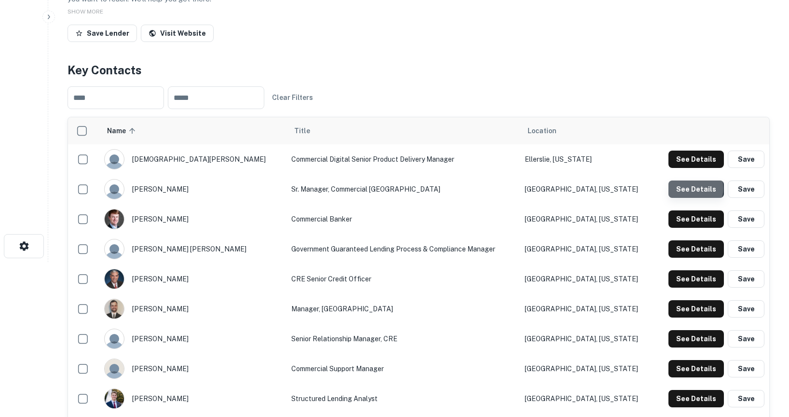
click at [689, 168] on button "See Details" at bounding box center [696, 159] width 55 height 17
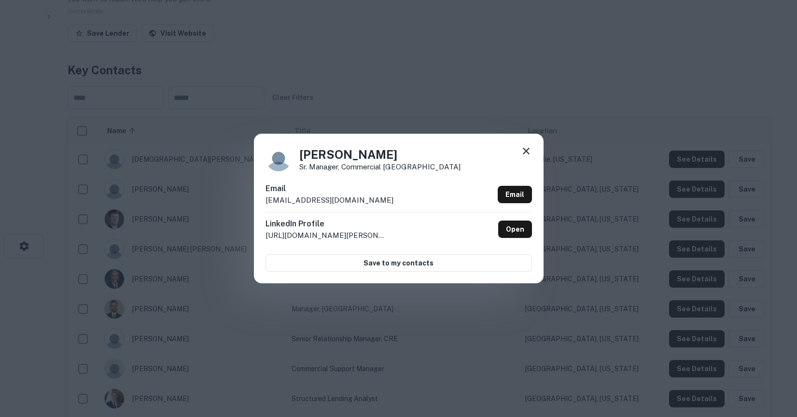
click at [525, 153] on icon at bounding box center [526, 151] width 12 height 12
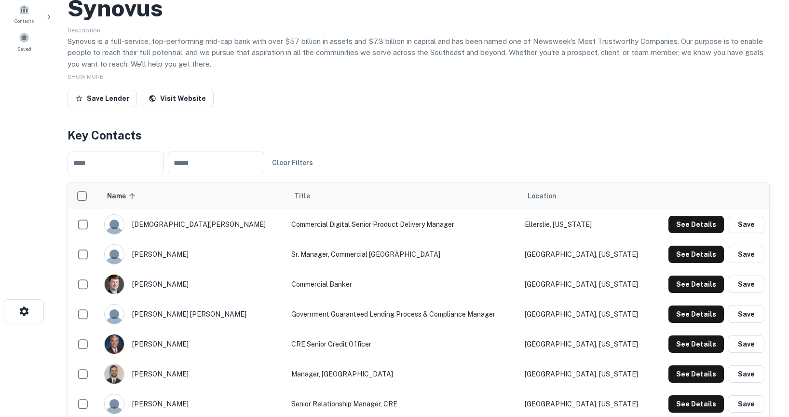
scroll to position [87, 0]
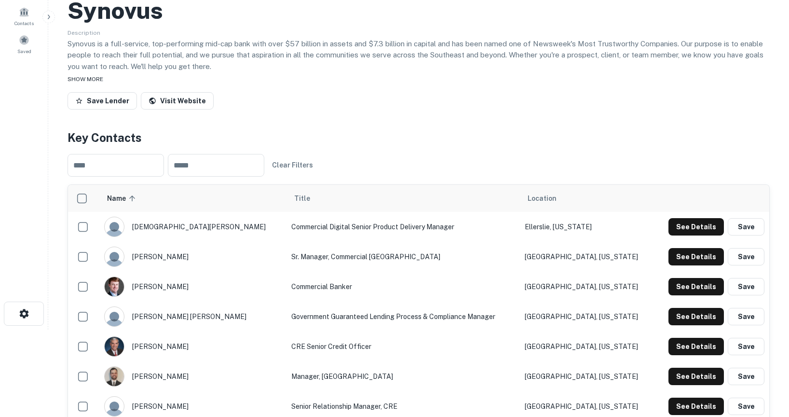
click at [87, 77] on span "SHOW MORE" at bounding box center [86, 79] width 36 height 7
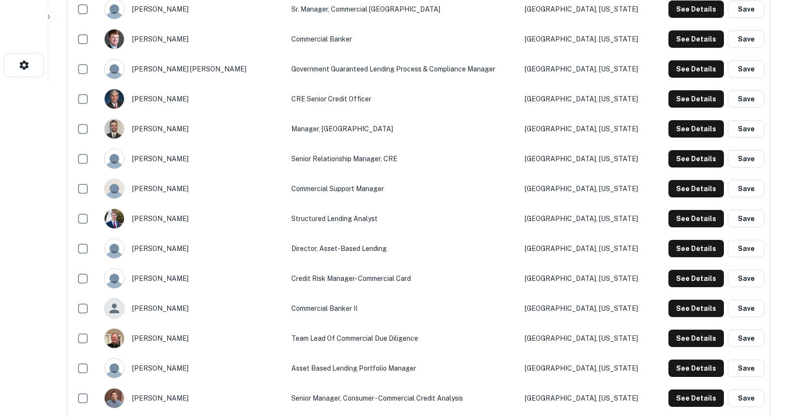
scroll to position [332, 0]
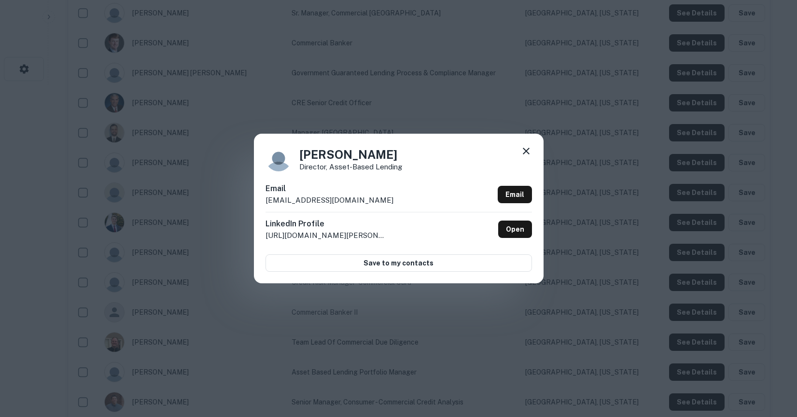
click at [523, 152] on icon at bounding box center [526, 151] width 12 height 12
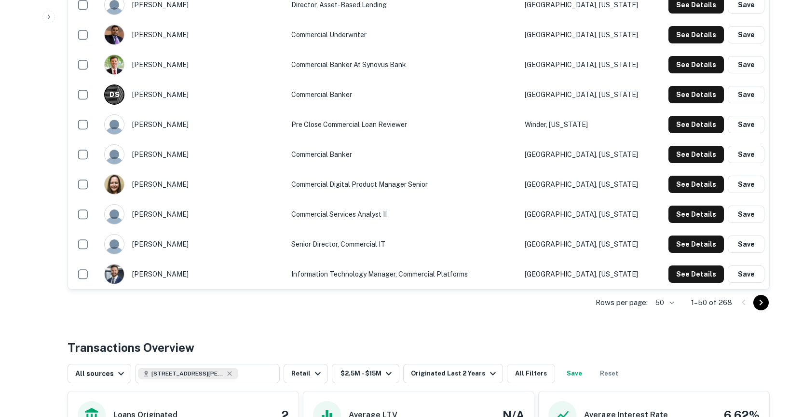
scroll to position [1508, 0]
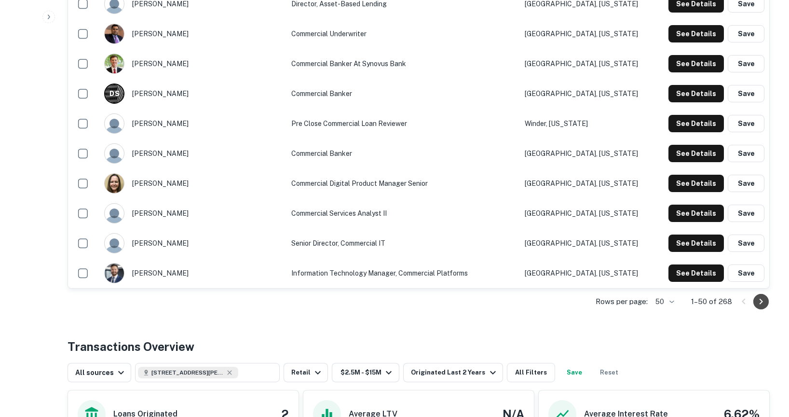
click at [760, 303] on icon "Go to next page" at bounding box center [762, 302] width 12 height 12
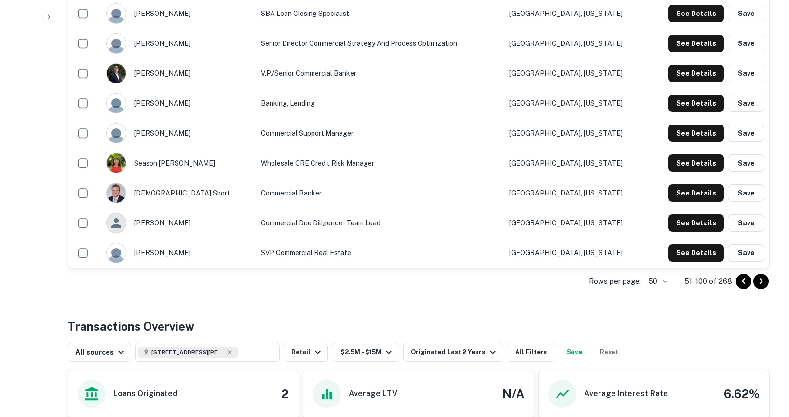
scroll to position [1532, 0]
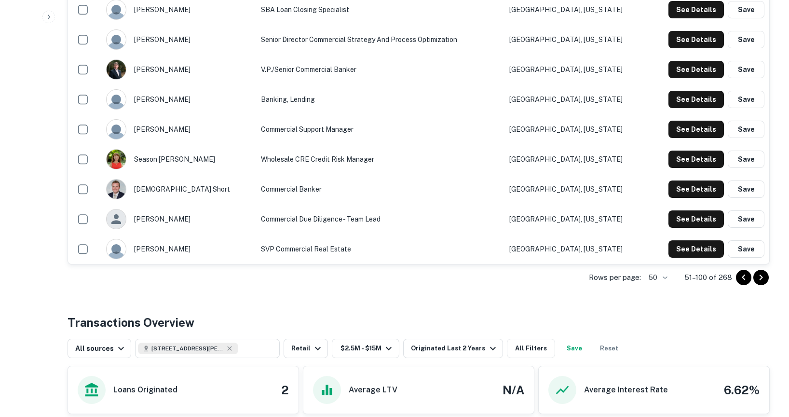
click at [745, 282] on icon "Go to previous page" at bounding box center [744, 278] width 12 height 12
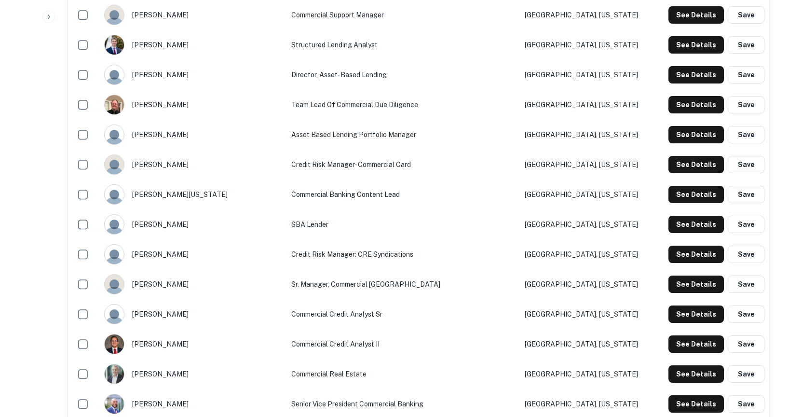
scroll to position [601, 0]
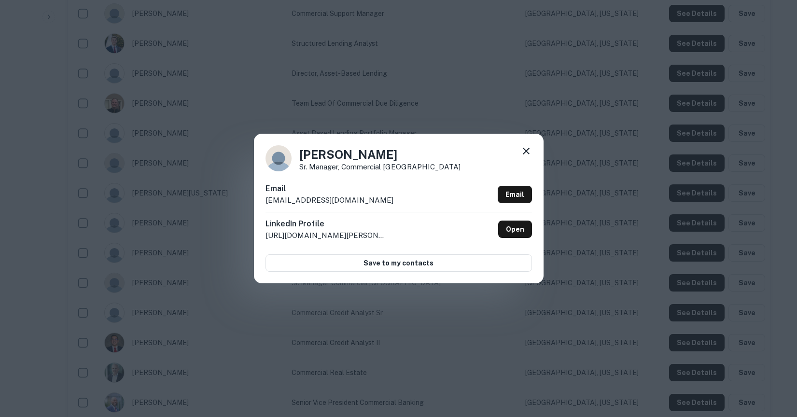
click at [528, 149] on icon at bounding box center [526, 151] width 12 height 12
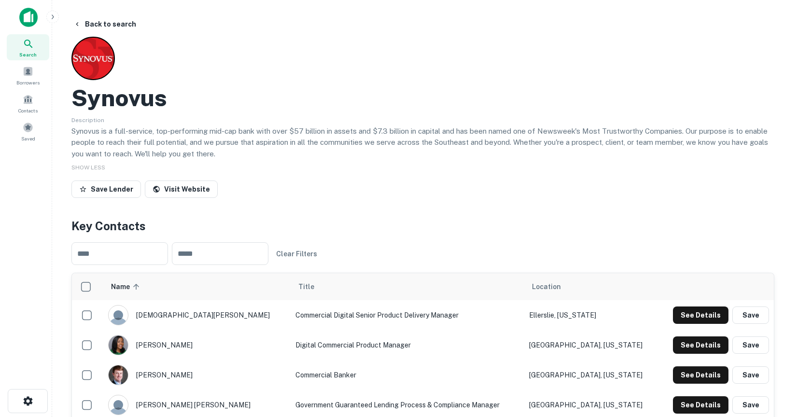
scroll to position [14, 0]
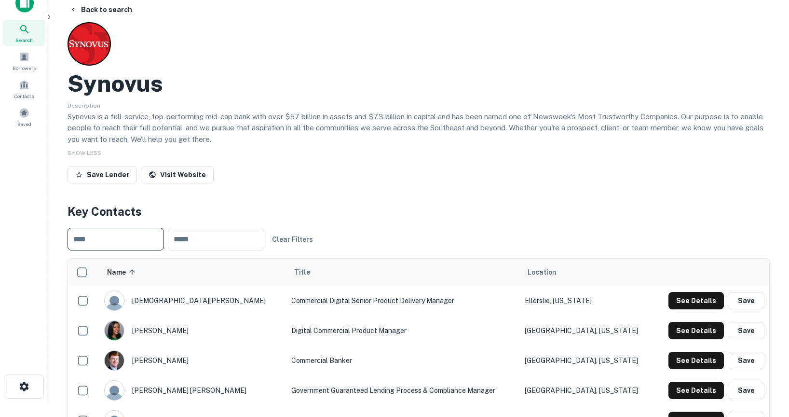
click at [116, 241] on input "text" at bounding box center [116, 239] width 97 height 23
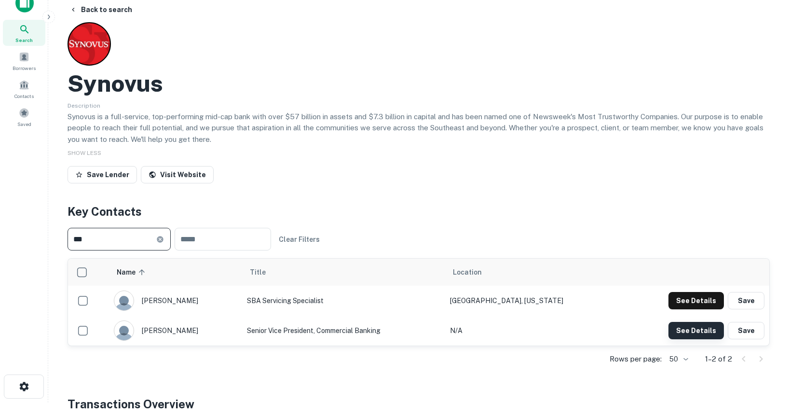
type input "***"
click at [685, 309] on button "See Details" at bounding box center [696, 300] width 55 height 17
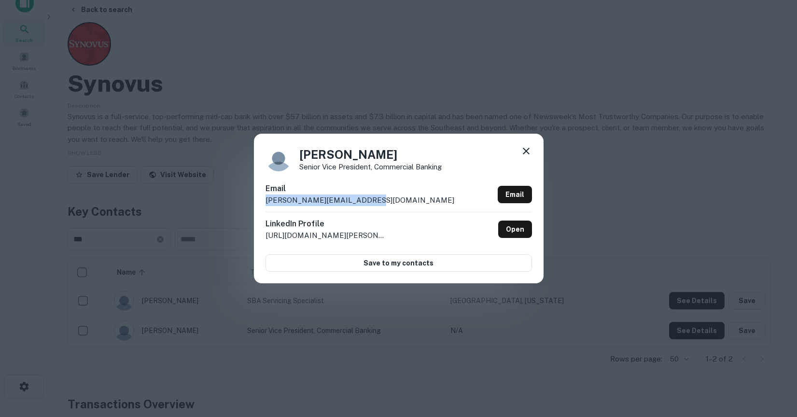
drag, startPoint x: 362, startPoint y: 201, endPoint x: 264, endPoint y: 197, distance: 98.5
click at [264, 197] on div "[PERSON_NAME] Senior Vice President, Commercial Banking Email [PERSON_NAME][EMA…" at bounding box center [399, 209] width 290 height 150
copy p "[PERSON_NAME][EMAIL_ADDRESS][DOMAIN_NAME]"
click at [530, 149] on icon at bounding box center [526, 151] width 12 height 12
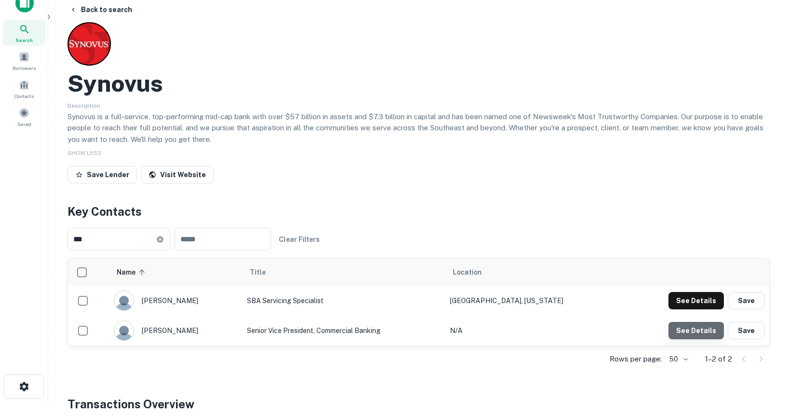
click at [695, 309] on button "See Details" at bounding box center [696, 300] width 55 height 17
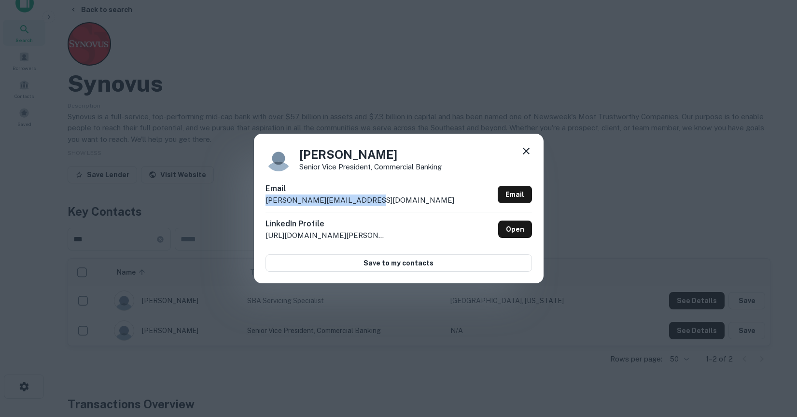
drag, startPoint x: 265, startPoint y: 200, endPoint x: 376, endPoint y: 201, distance: 111.5
click at [376, 201] on div "Email [PERSON_NAME][EMAIL_ADDRESS][DOMAIN_NAME] Email" at bounding box center [398, 197] width 266 height 29
copy p "[PERSON_NAME][EMAIL_ADDRESS][DOMAIN_NAME]"
